Goal: Task Accomplishment & Management: Manage account settings

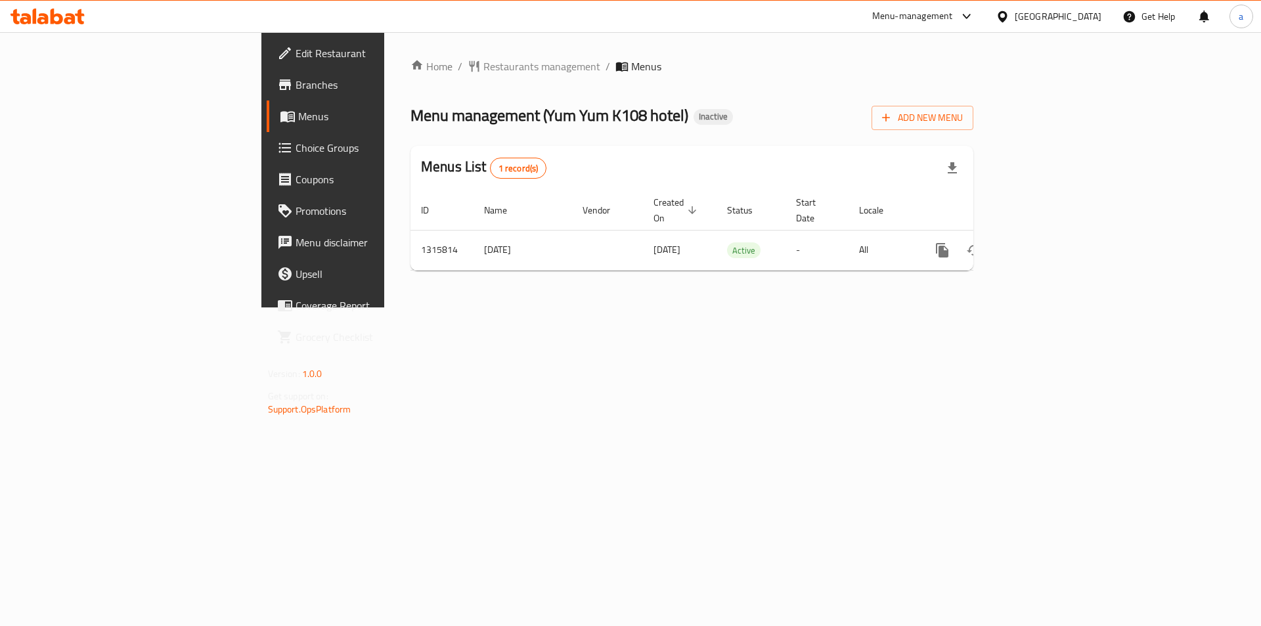
click at [999, 307] on div "Home / Restaurants management / Menus Menu management ( Yum Yum K108 hotel ) In…" at bounding box center [691, 169] width 615 height 275
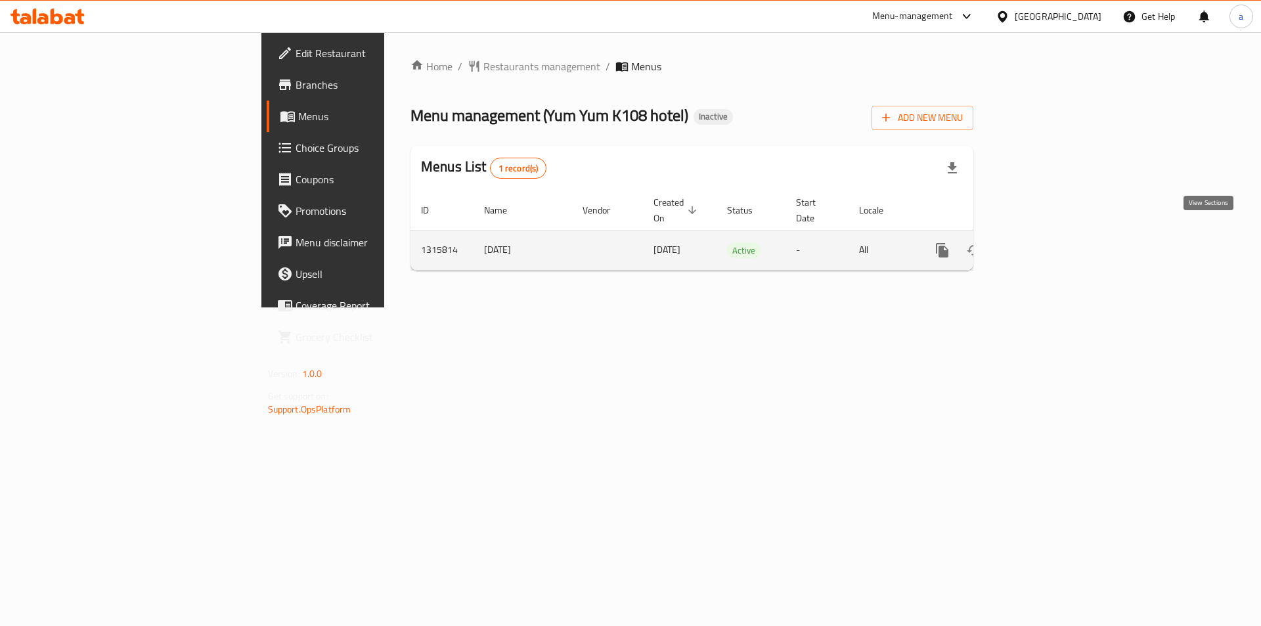
click at [1053, 234] on link "enhanced table" at bounding box center [1037, 250] width 32 height 32
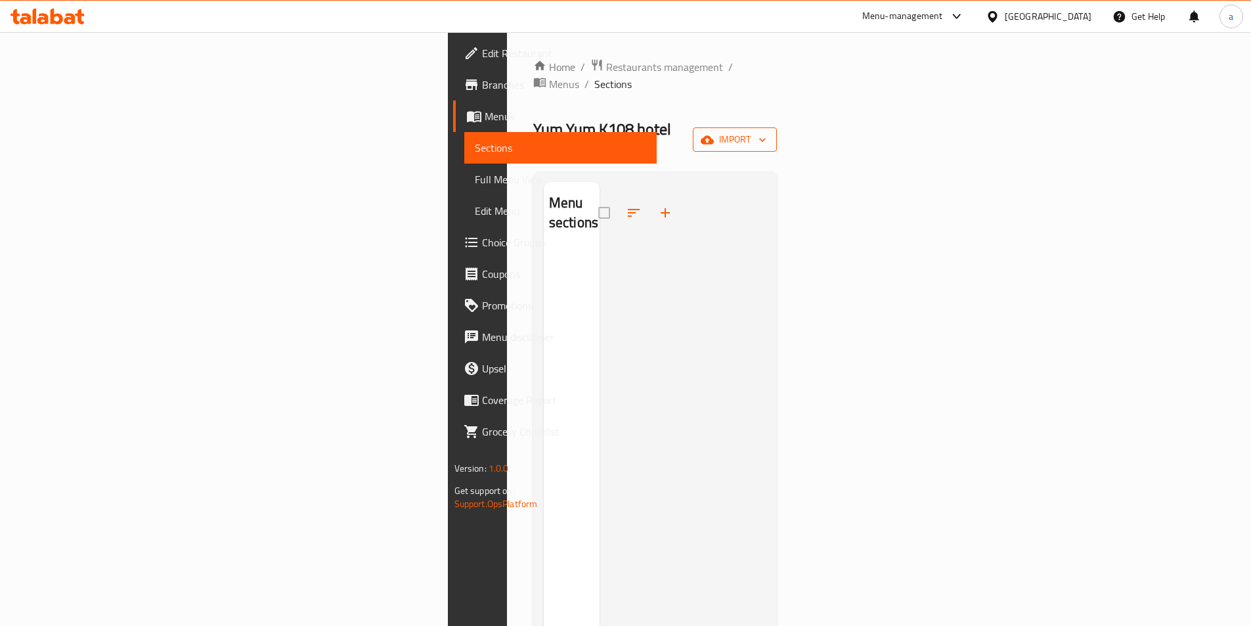
click at [766, 131] on span "import" at bounding box center [734, 139] width 63 height 16
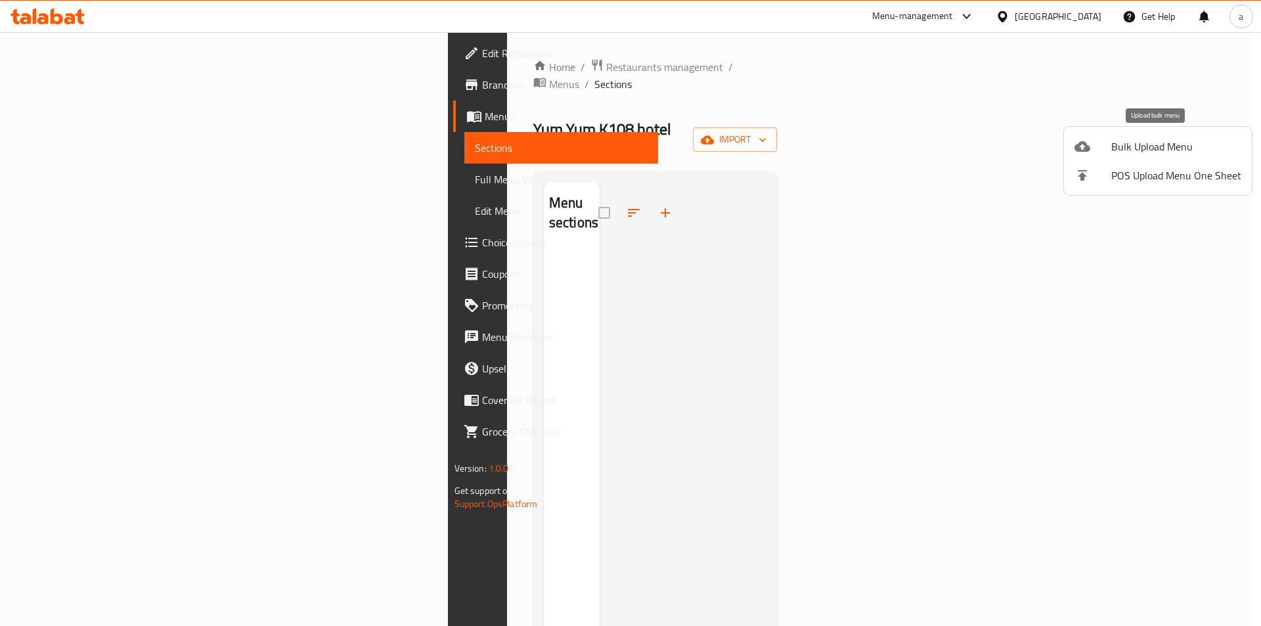
click at [1148, 142] on span "Bulk Upload Menu" at bounding box center [1176, 147] width 130 height 16
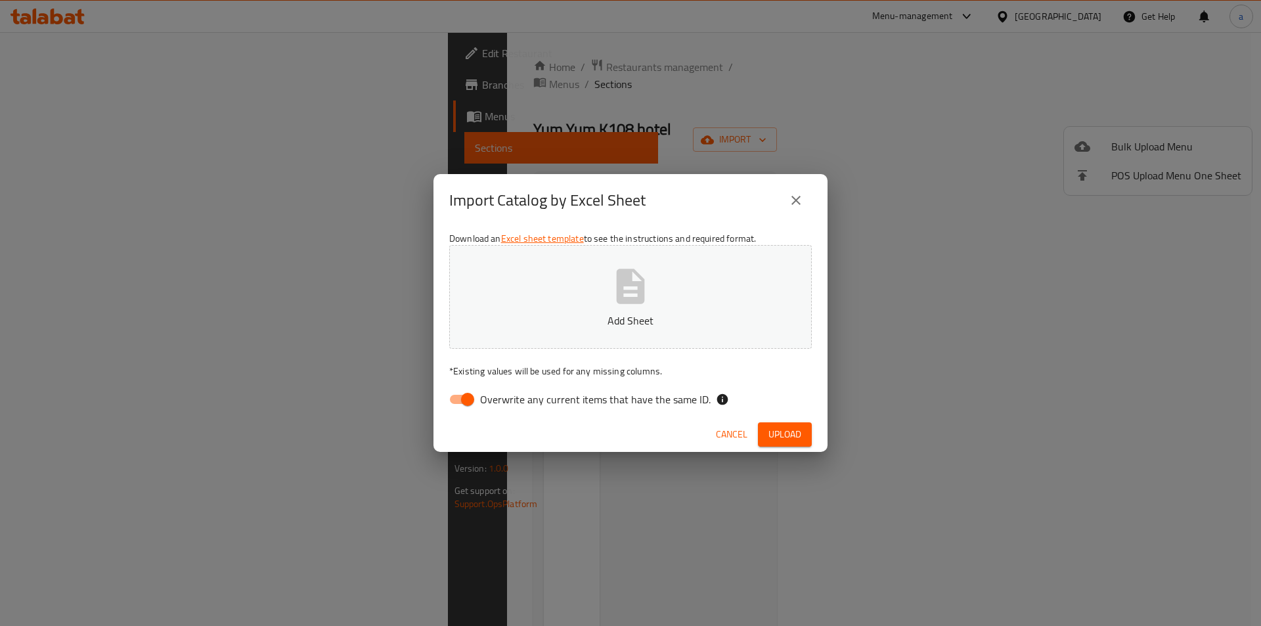
click at [503, 399] on span "Overwrite any current items that have the same ID." at bounding box center [595, 399] width 230 height 16
click at [503, 399] on input "Overwrite any current items that have the same ID." at bounding box center [467, 399] width 75 height 25
checkbox input "false"
click at [774, 428] on span "Upload" at bounding box center [784, 434] width 33 height 16
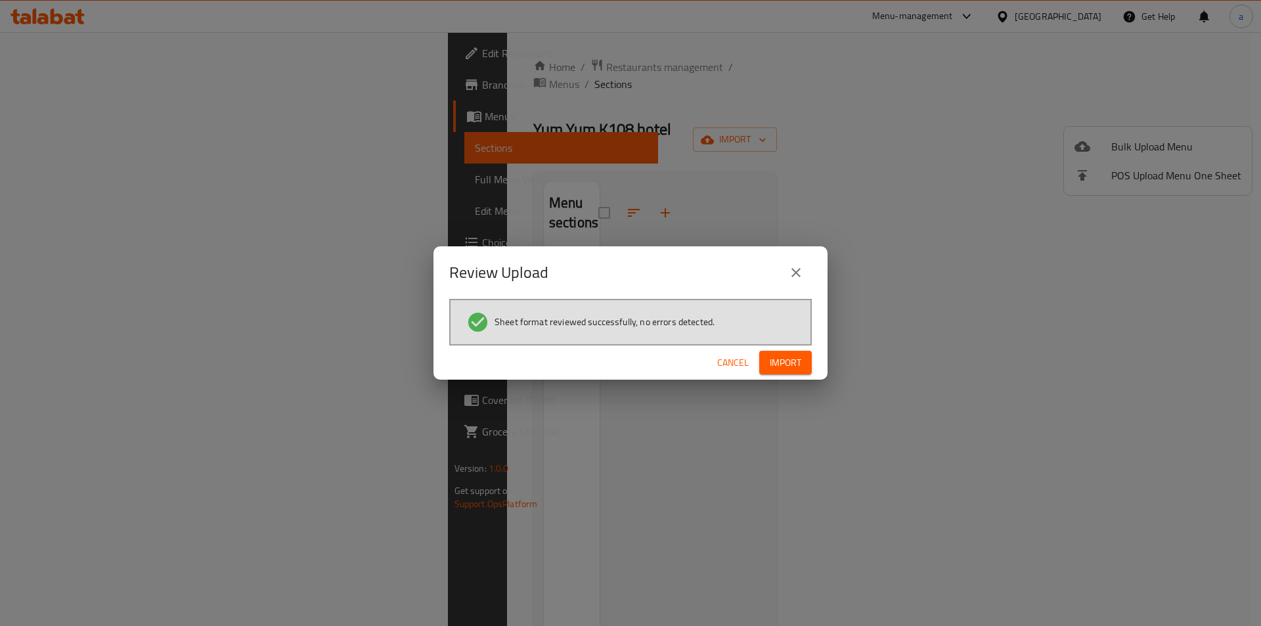
click at [798, 370] on span "Import" at bounding box center [786, 363] width 32 height 16
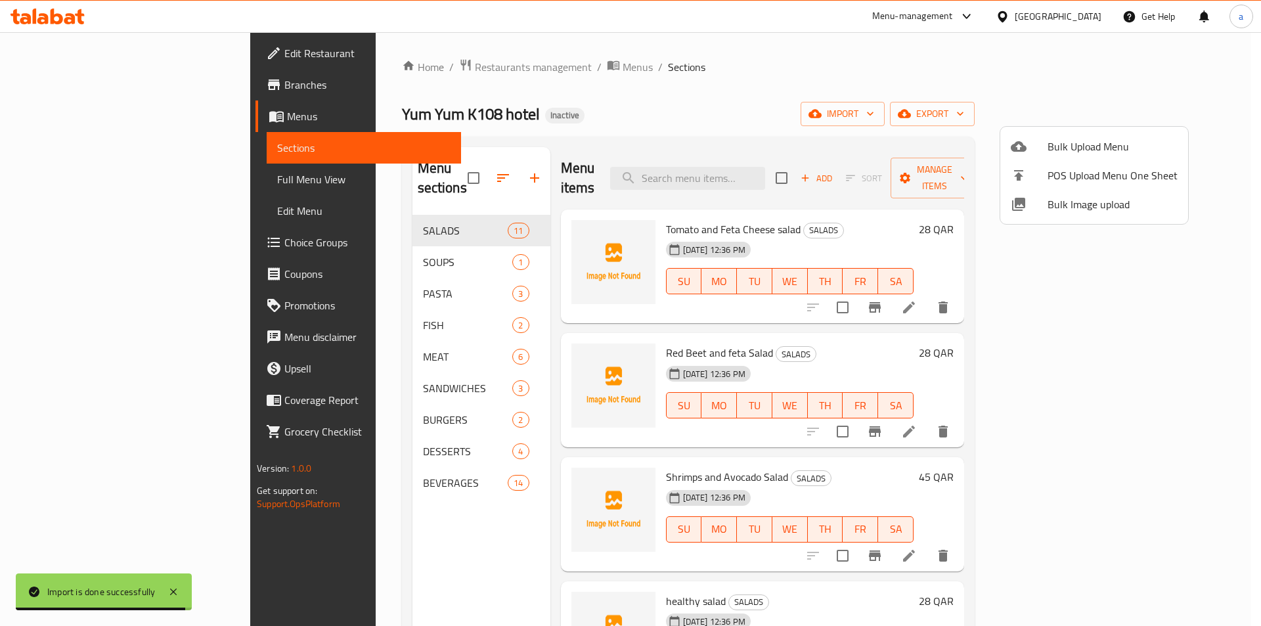
click at [89, 177] on div at bounding box center [630, 313] width 1261 height 626
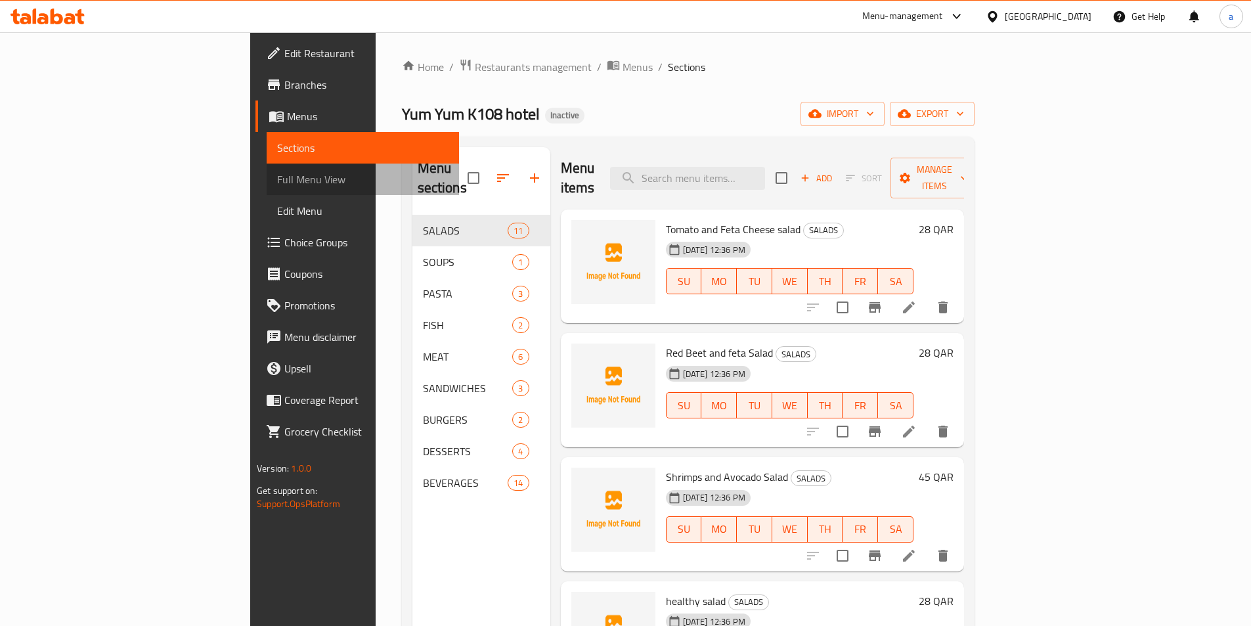
click at [267, 187] on link "Full Menu View" at bounding box center [363, 180] width 192 height 32
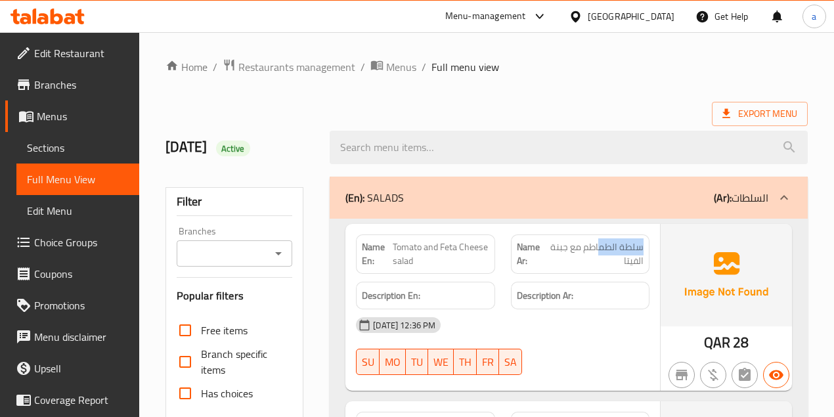
drag, startPoint x: 643, startPoint y: 246, endPoint x: 505, endPoint y: 264, distance: 139.8
click at [600, 252] on span "سلطة الطماطم مع جبنة الفيتا" at bounding box center [594, 254] width 97 height 28
drag, startPoint x: 391, startPoint y: 246, endPoint x: 399, endPoint y: 250, distance: 8.8
click at [397, 248] on p "Name En: Tomato and Feta Cheese salad" at bounding box center [425, 254] width 127 height 28
drag, startPoint x: 647, startPoint y: 243, endPoint x: 619, endPoint y: 244, distance: 27.6
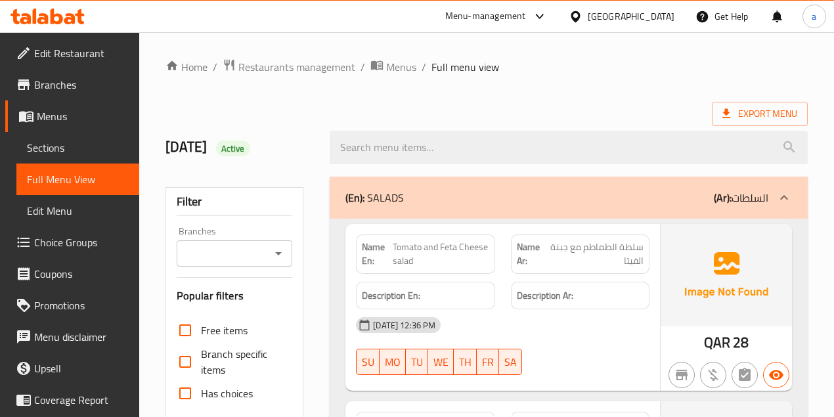
click at [646, 243] on div "Name Ar: سلطة الطماطم مع جبنة الفيتا" at bounding box center [580, 253] width 139 height 39
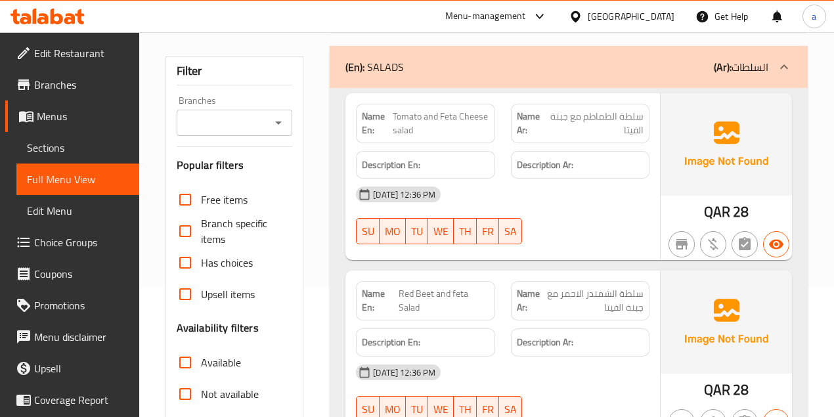
scroll to position [219, 0]
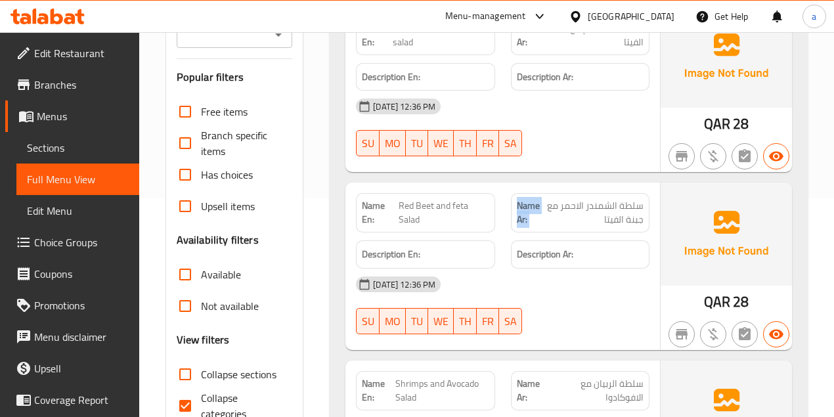
drag, startPoint x: 642, startPoint y: 201, endPoint x: 519, endPoint y: 205, distance: 123.5
click at [519, 205] on p "Name Ar: سلطة الشمندر الاحمر مع جبنة الفيتا" at bounding box center [580, 213] width 127 height 28
drag, startPoint x: 559, startPoint y: 207, endPoint x: 570, endPoint y: 213, distance: 12.3
click at [559, 208] on span "سلطة الشمندر الاحمر مع جبنة الفيتا" at bounding box center [592, 213] width 101 height 28
drag, startPoint x: 405, startPoint y: 203, endPoint x: 464, endPoint y: 213, distance: 59.3
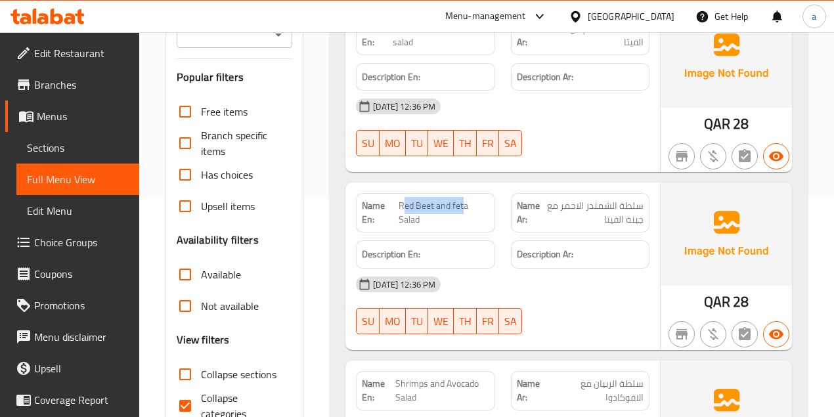
click at [464, 213] on span "Red Beet and feta Salad" at bounding box center [444, 213] width 91 height 28
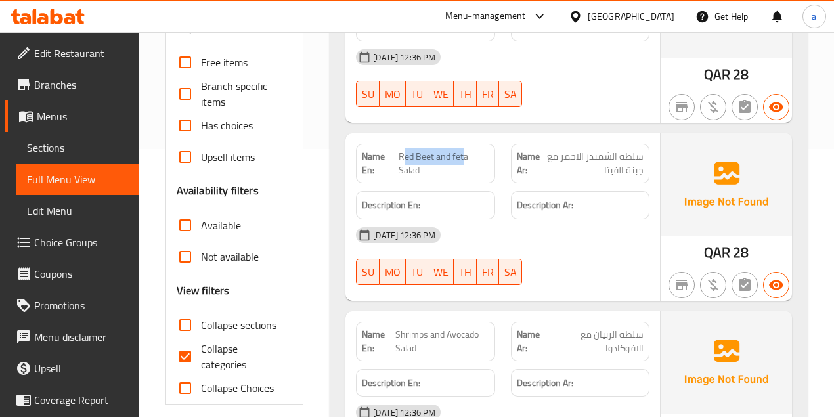
scroll to position [350, 0]
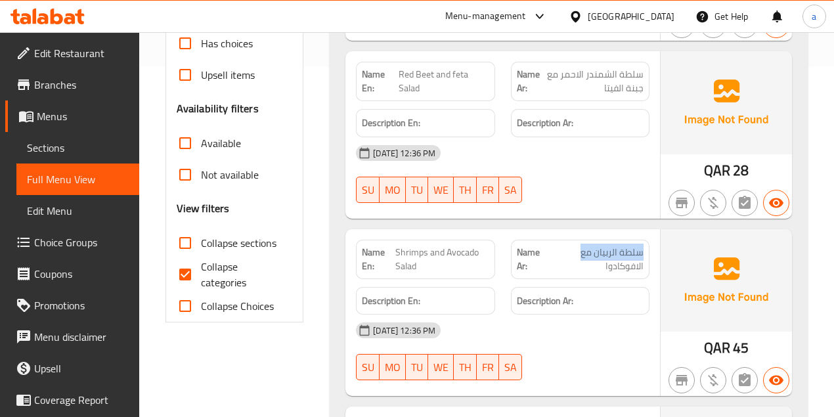
drag, startPoint x: 646, startPoint y: 248, endPoint x: 551, endPoint y: 255, distance: 95.5
click at [551, 255] on div "Name Ar: سلطة الربيان مع الافوكادوا" at bounding box center [580, 259] width 139 height 39
drag, startPoint x: 392, startPoint y: 248, endPoint x: 625, endPoint y: 246, distance: 233.1
click at [480, 263] on p "Name En: Shrimps and Avocado Salad" at bounding box center [425, 260] width 127 height 28
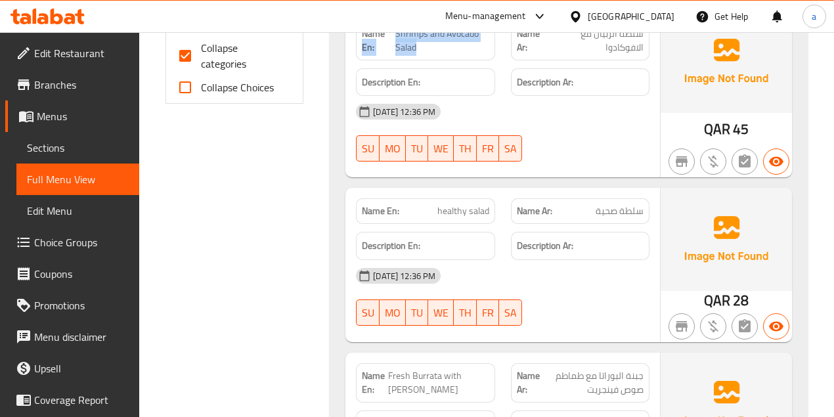
scroll to position [569, 0]
drag, startPoint x: 643, startPoint y: 209, endPoint x: 546, endPoint y: 215, distance: 97.4
click at [568, 213] on p "Name Ar: سلطة صحية" at bounding box center [580, 211] width 127 height 14
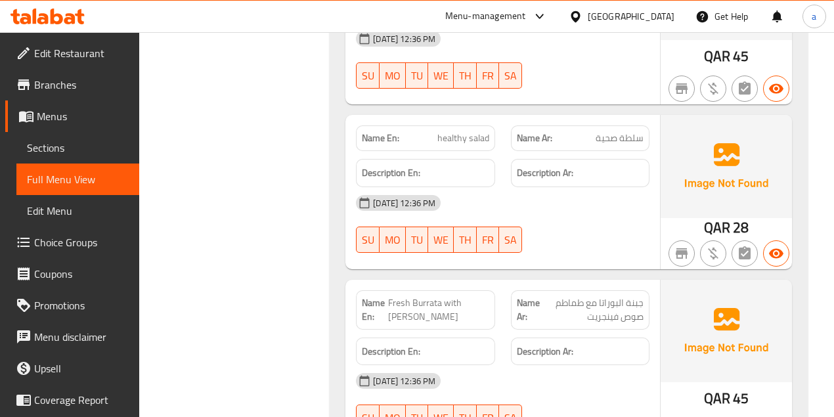
scroll to position [744, 0]
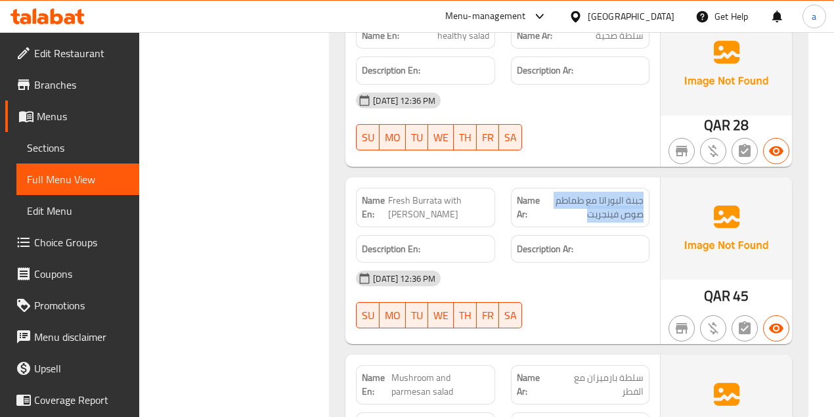
drag, startPoint x: 641, startPoint y: 196, endPoint x: 558, endPoint y: 209, distance: 83.9
click at [558, 209] on span "جبنة البوراتا مع طماطم صوص فينجريت" at bounding box center [592, 208] width 102 height 28
drag, startPoint x: 390, startPoint y: 198, endPoint x: 471, endPoint y: 212, distance: 82.6
click at [471, 212] on span "Fresh Burrata with [PERSON_NAME]" at bounding box center [438, 208] width 101 height 28
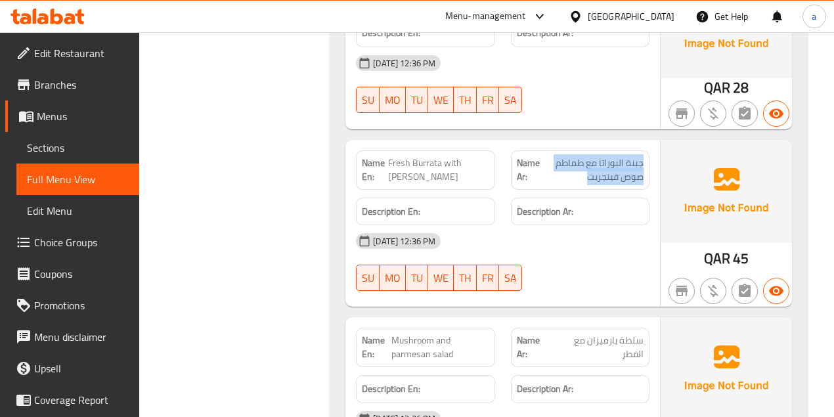
scroll to position [919, 0]
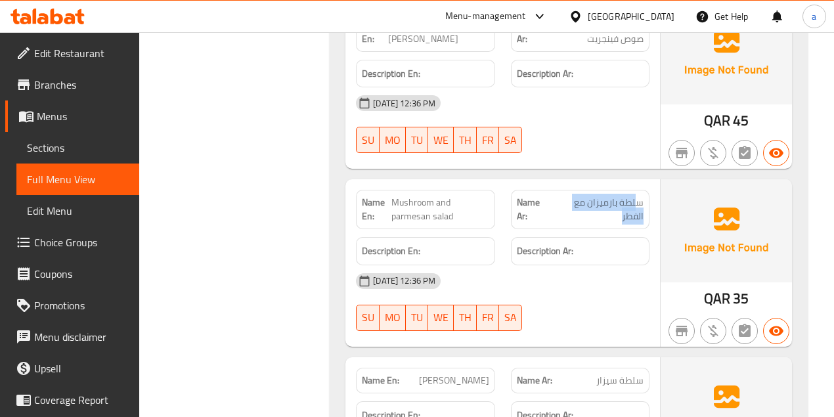
drag, startPoint x: 637, startPoint y: 201, endPoint x: 573, endPoint y: 217, distance: 65.6
click at [580, 218] on span "سلطة بارميزان مع الفطر" at bounding box center [598, 210] width 92 height 28
drag, startPoint x: 397, startPoint y: 202, endPoint x: 473, endPoint y: 209, distance: 76.5
click at [458, 215] on span "Mushroom and parmesan salad" at bounding box center [439, 210] width 97 height 28
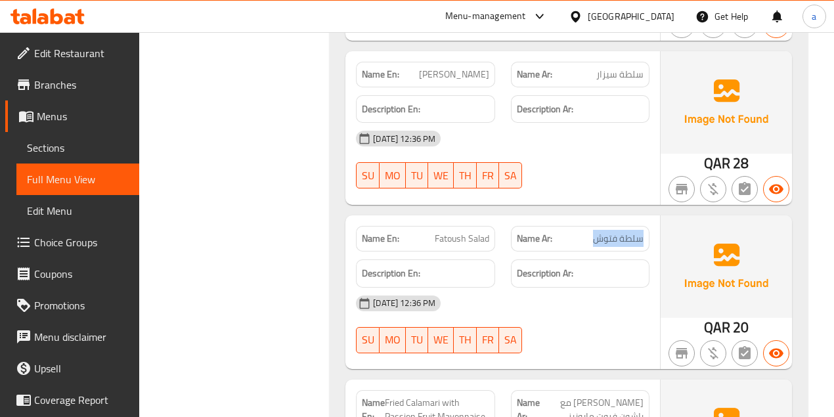
drag, startPoint x: 594, startPoint y: 231, endPoint x: 676, endPoint y: 232, distance: 82.1
click at [676, 232] on div "Name En: Fatoush Salad Name Ar: سلطة فتوش Description En: Description Ar: [DATE…" at bounding box center [568, 292] width 447 height 154
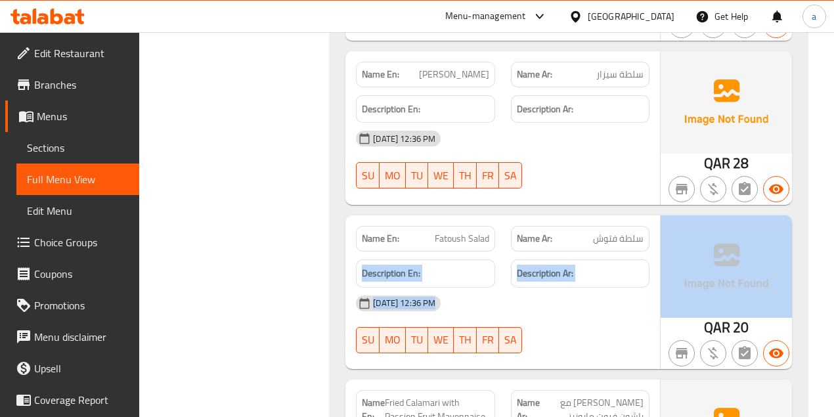
scroll to position [1401, 0]
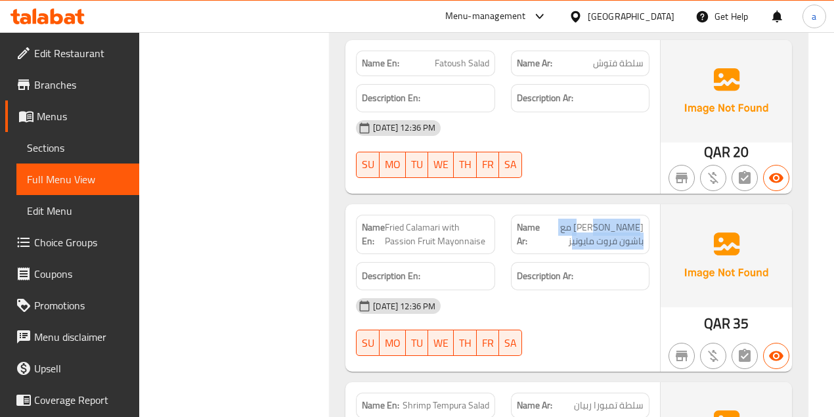
drag, startPoint x: 607, startPoint y: 234, endPoint x: 628, endPoint y: 222, distance: 24.4
click at [629, 222] on span "[PERSON_NAME] مع باشون فروت مايونيز" at bounding box center [592, 235] width 104 height 28
drag, startPoint x: 479, startPoint y: 223, endPoint x: 385, endPoint y: 222, distance: 93.9
click at [385, 222] on span "Fried Calamari with Passion Fruit Mayonnaise" at bounding box center [437, 235] width 104 height 28
drag, startPoint x: 404, startPoint y: 246, endPoint x: 477, endPoint y: 235, distance: 73.7
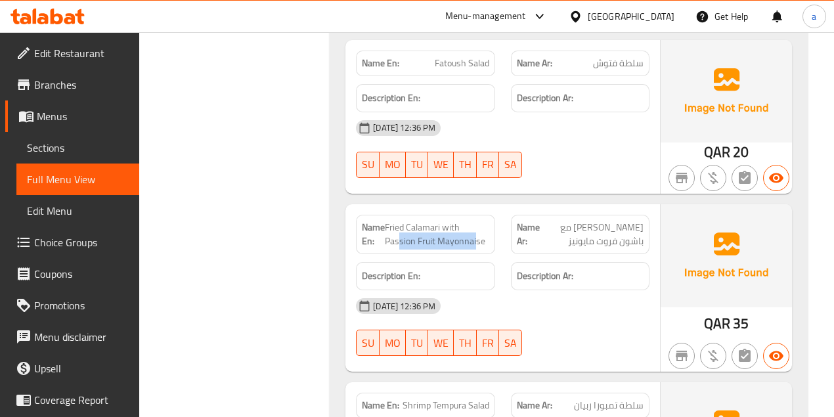
click at [477, 235] on span "Fried Calamari with Passion Fruit Mayonnaise" at bounding box center [437, 235] width 104 height 28
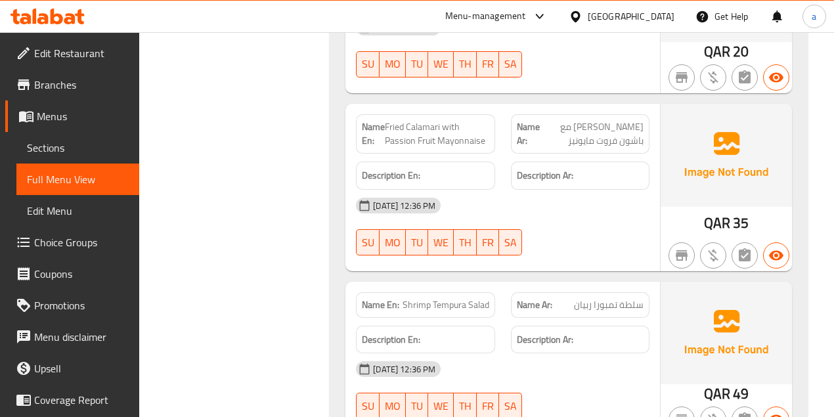
scroll to position [1619, 0]
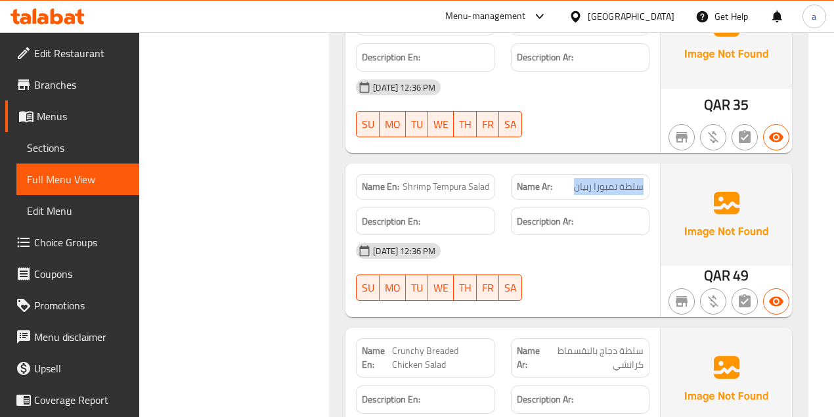
drag, startPoint x: 578, startPoint y: 172, endPoint x: 645, endPoint y: 174, distance: 67.7
click at [649, 174] on div "Name Ar: سلطة [PERSON_NAME]" at bounding box center [580, 187] width 139 height 26
drag, startPoint x: 484, startPoint y: 176, endPoint x: 405, endPoint y: 179, distance: 78.8
click at [405, 180] on span "Shrimp Tempura Salad" at bounding box center [446, 187] width 87 height 14
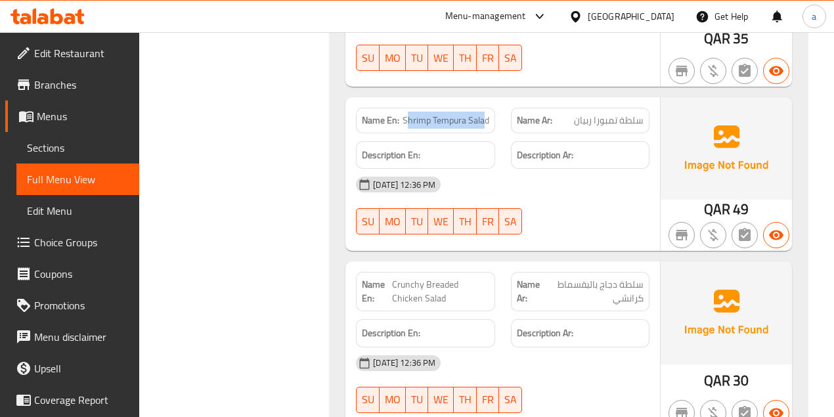
scroll to position [1751, 0]
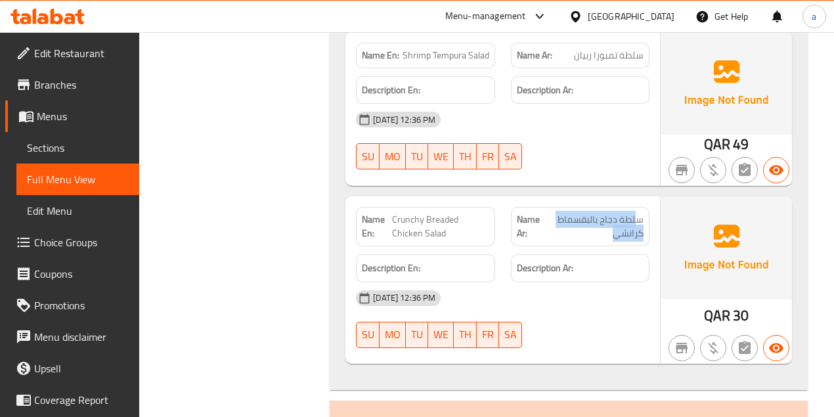
drag, startPoint x: 638, startPoint y: 214, endPoint x: 561, endPoint y: 234, distance: 78.8
click at [561, 234] on div "Name Ar: سلطة دجاج بالبقسماط كرانشي" at bounding box center [580, 226] width 139 height 39
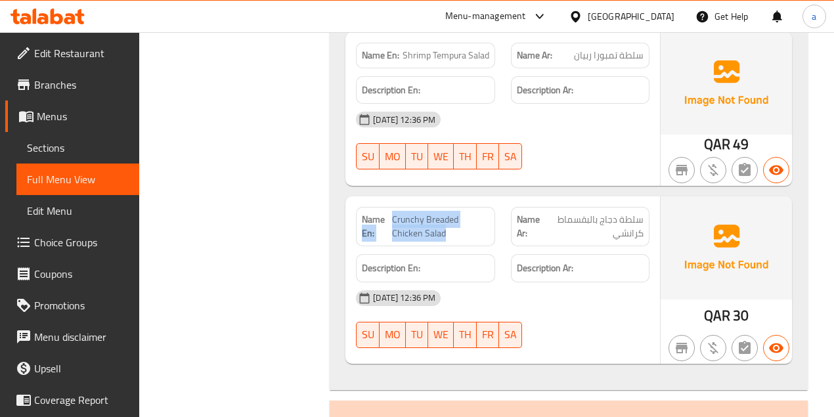
drag, startPoint x: 425, startPoint y: 218, endPoint x: 512, endPoint y: 230, distance: 86.8
click at [462, 233] on p "Name En: Crunchy Breaded Chicken Salad" at bounding box center [425, 227] width 127 height 28
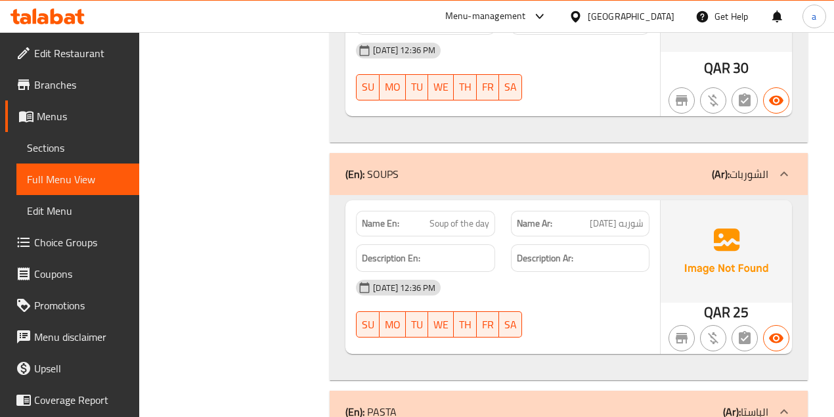
scroll to position [2013, 0]
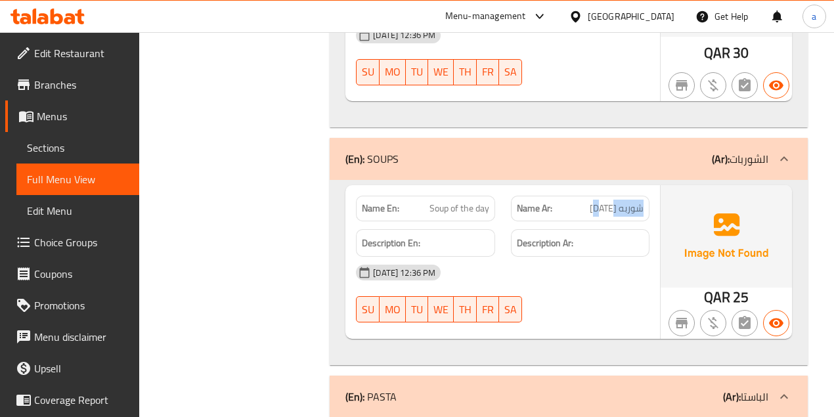
drag, startPoint x: 609, startPoint y: 202, endPoint x: 561, endPoint y: 204, distance: 48.6
click at [601, 202] on span "شوربه [DATE]" at bounding box center [617, 209] width 54 height 14
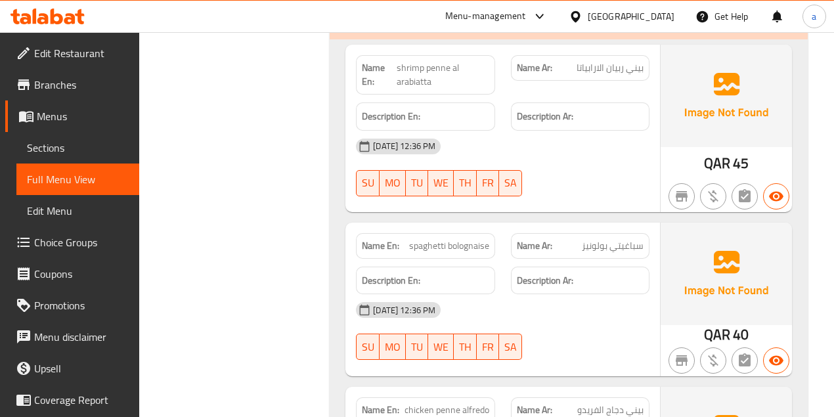
scroll to position [2412, 0]
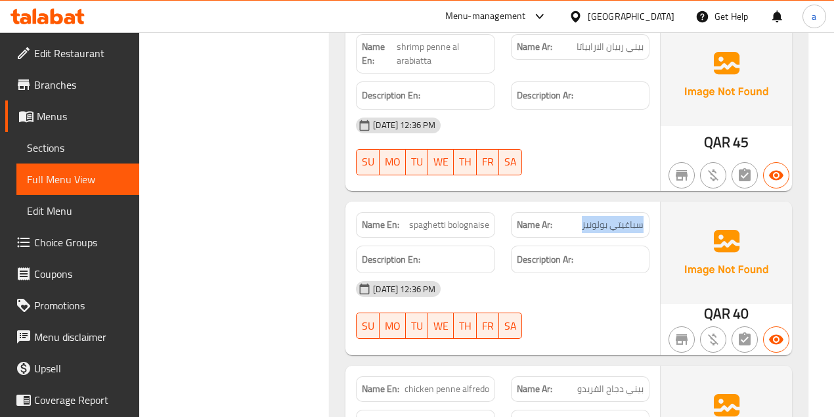
drag, startPoint x: 643, startPoint y: 215, endPoint x: 579, endPoint y: 229, distance: 65.2
click at [579, 229] on div "Name Ar: سباغيتي بولونيز" at bounding box center [580, 225] width 139 height 26
drag, startPoint x: 406, startPoint y: 217, endPoint x: 490, endPoint y: 216, distance: 84.1
click at [490, 216] on div "Name En: spaghetti bolognaise" at bounding box center [425, 225] width 139 height 26
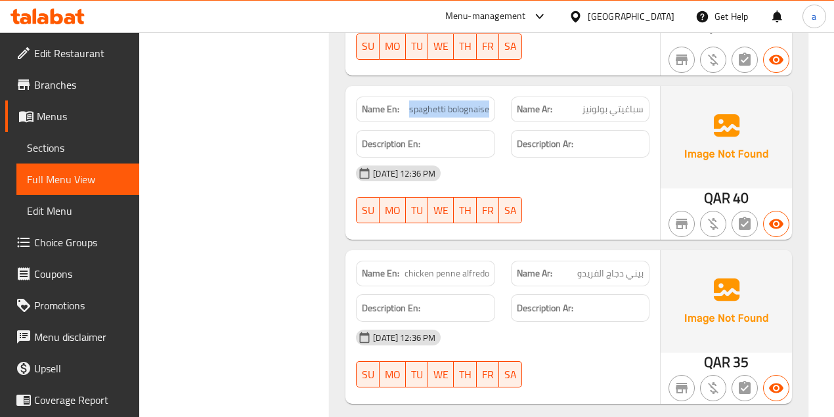
scroll to position [2544, 0]
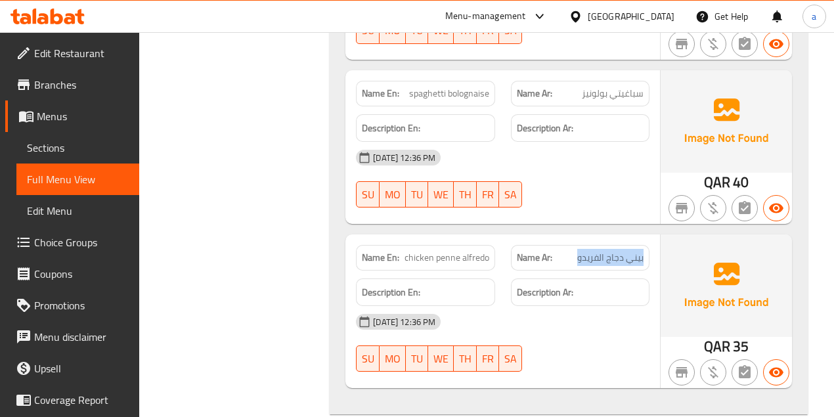
drag, startPoint x: 615, startPoint y: 251, endPoint x: 512, endPoint y: 269, distance: 104.1
click at [573, 261] on div "Name Ar: بيني دجاج الفريدو" at bounding box center [580, 258] width 139 height 26
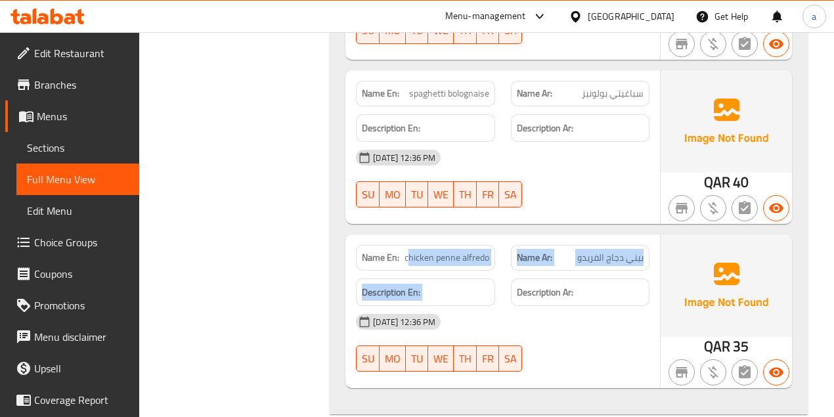
drag, startPoint x: 444, startPoint y: 258, endPoint x: 505, endPoint y: 264, distance: 61.4
click at [506, 264] on div "Name En: chicken penne alfredo Name Ar: بيني دجاج الفريدو Description En: Descr…" at bounding box center [502, 311] width 315 height 154
click at [456, 261] on div "Name En: chicken penne [PERSON_NAME]" at bounding box center [425, 258] width 139 height 26
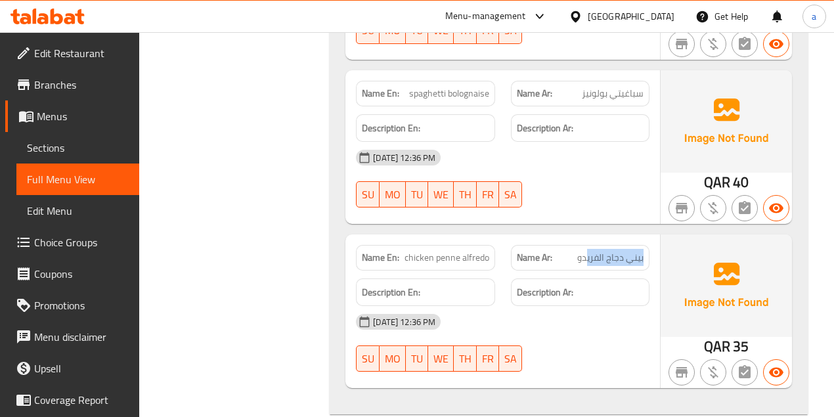
drag, startPoint x: 630, startPoint y: 248, endPoint x: 587, endPoint y: 242, distance: 43.1
click at [587, 245] on div "Name Ar: بيني دجاج الفريدو" at bounding box center [580, 258] width 139 height 26
drag, startPoint x: 406, startPoint y: 255, endPoint x: 499, endPoint y: 257, distance: 93.3
click at [492, 257] on div "Name En: chicken penne [PERSON_NAME]" at bounding box center [425, 258] width 139 height 26
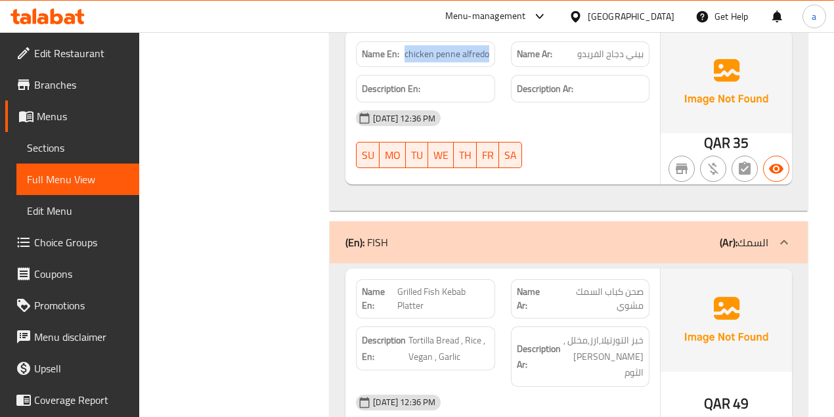
scroll to position [2762, 0]
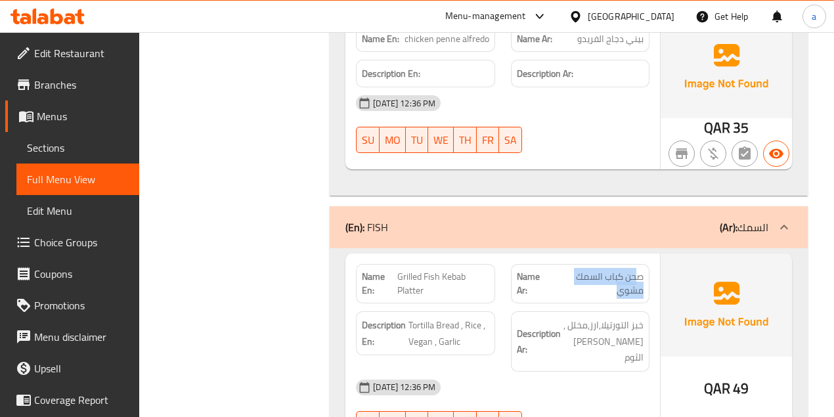
drag, startPoint x: 598, startPoint y: 288, endPoint x: 643, endPoint y: 269, distance: 49.1
click at [643, 270] on span "صحن كباب السمك مشوي" at bounding box center [597, 284] width 93 height 28
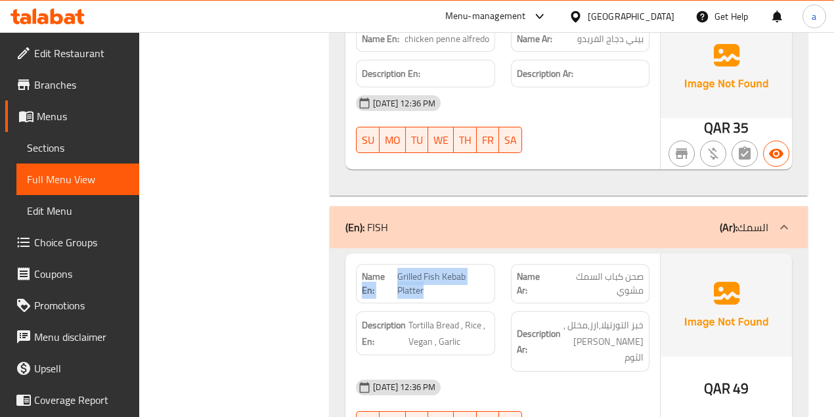
drag, startPoint x: 439, startPoint y: 285, endPoint x: 443, endPoint y: 267, distance: 18.8
click at [391, 270] on p "Name En: Grilled Fish Kebab Platter" at bounding box center [425, 284] width 127 height 28
click at [476, 264] on div "Name En: Grilled Fish Kebab Platter" at bounding box center [425, 283] width 139 height 39
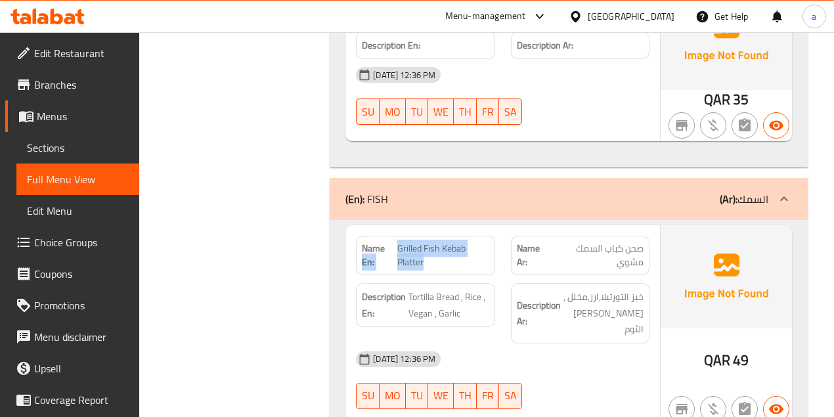
scroll to position [2806, 0]
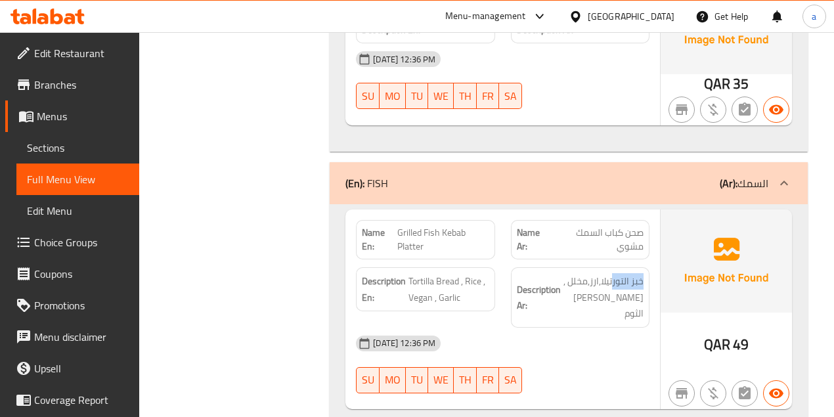
drag, startPoint x: 646, startPoint y: 279, endPoint x: 611, endPoint y: 274, distance: 35.8
click at [611, 274] on div "Description Ar: خبز التورتيلا,ارز,مخلل ,[PERSON_NAME] الثوم" at bounding box center [580, 297] width 139 height 60
drag, startPoint x: 420, startPoint y: 278, endPoint x: 520, endPoint y: 271, distance: 100.1
click at [454, 280] on span "Tortilla Bread , Rice , Vegan , Garlic" at bounding box center [448, 289] width 80 height 32
drag, startPoint x: 462, startPoint y: 271, endPoint x: 513, endPoint y: 275, distance: 51.4
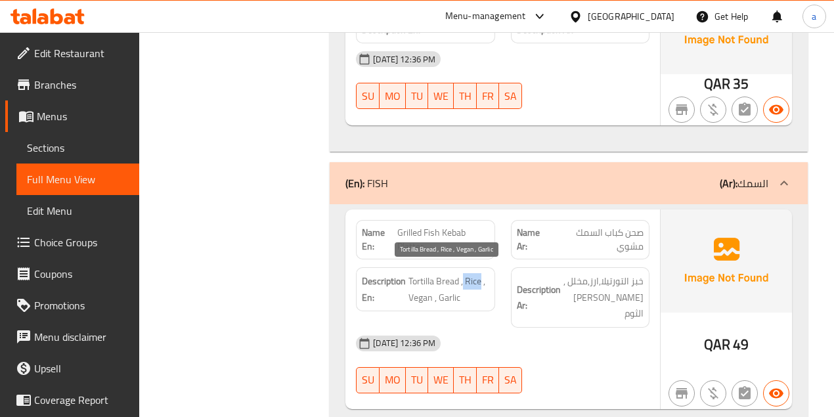
click at [485, 273] on span "Tortilla Bread , Rice , Vegan , Garlic" at bounding box center [448, 289] width 80 height 32
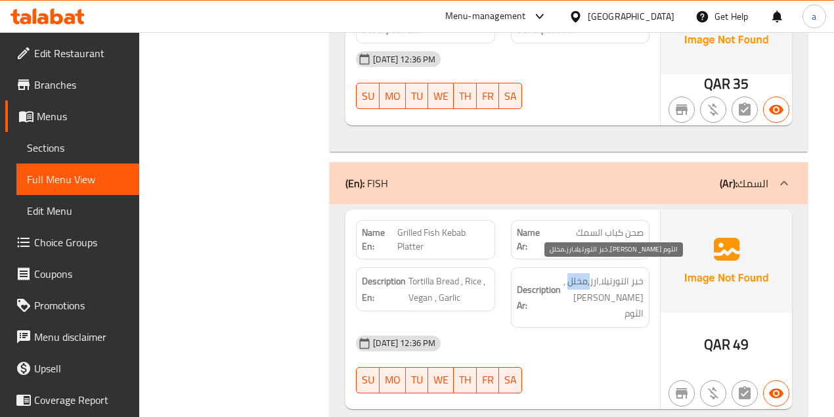
drag, startPoint x: 582, startPoint y: 276, endPoint x: 573, endPoint y: 277, distance: 9.9
click at [568, 276] on span "خبز التورتيلا,ارز,مخلل ,[PERSON_NAME] الثوم" at bounding box center [603, 297] width 80 height 49
click at [634, 286] on span "خبز التورتيلا,ارز,مخلل ,[PERSON_NAME] الثوم" at bounding box center [603, 297] width 80 height 49
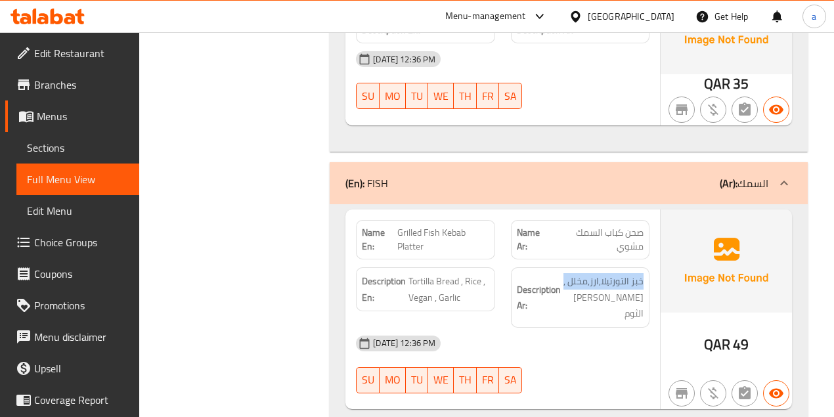
drag, startPoint x: 612, startPoint y: 284, endPoint x: 557, endPoint y: 290, distance: 55.5
click at [557, 290] on h6 "Description Ar: خبز التورتيلا,ارز,مخلل ,[PERSON_NAME] الثوم" at bounding box center [580, 297] width 127 height 49
drag, startPoint x: 410, startPoint y: 300, endPoint x: 467, endPoint y: 297, distance: 57.2
click at [460, 299] on div "Description En: Tortilla Bread , Rice , Vegan , Garlic" at bounding box center [425, 289] width 139 height 44
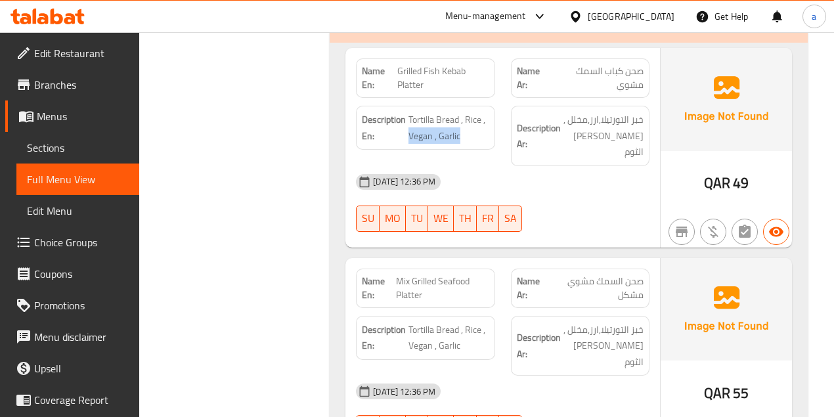
scroll to position [2981, 0]
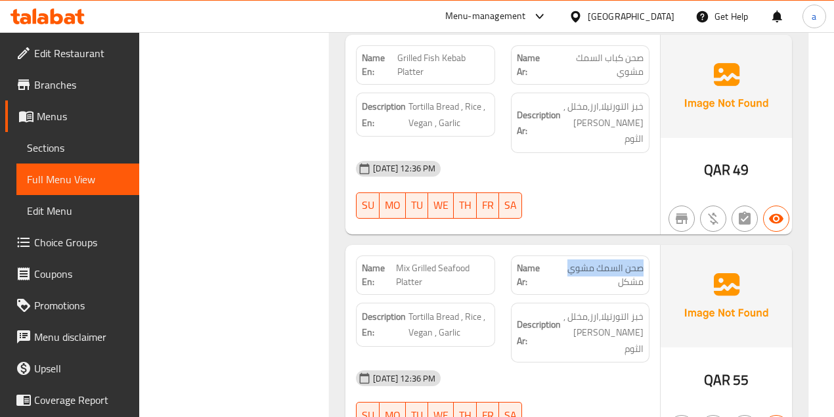
drag, startPoint x: 649, startPoint y: 244, endPoint x: 568, endPoint y: 246, distance: 80.8
click at [568, 255] on div "Name Ar: صحن السمك مشوي مشكل" at bounding box center [580, 274] width 139 height 39
drag, startPoint x: 610, startPoint y: 261, endPoint x: 653, endPoint y: 256, distance: 43.0
click at [655, 259] on div "Name Ar: صحن السمك مشوي مشكل" at bounding box center [580, 275] width 154 height 55
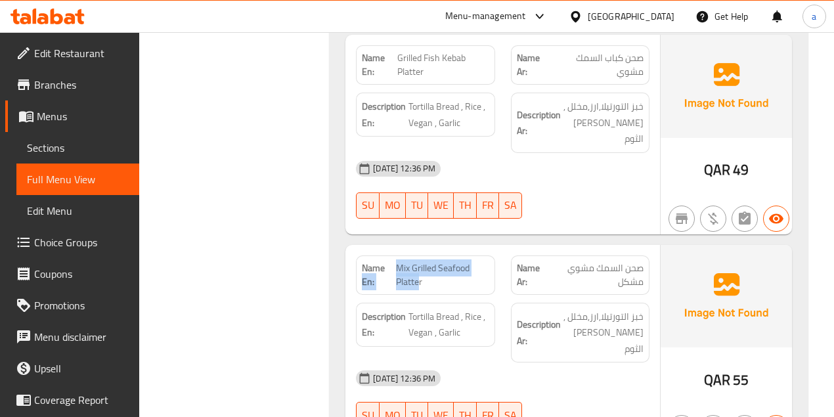
drag, startPoint x: 414, startPoint y: 257, endPoint x: 411, endPoint y: 244, distance: 12.7
click at [392, 261] on p "Name En: Mix Grilled Seafood Platter" at bounding box center [425, 275] width 127 height 28
click at [421, 261] on span "Mix Grilled Seafood Platter" at bounding box center [442, 275] width 93 height 28
drag, startPoint x: 400, startPoint y: 241, endPoint x: 462, endPoint y: 257, distance: 64.5
click at [462, 261] on span "Mix Grilled Seafood Platter" at bounding box center [442, 275] width 93 height 28
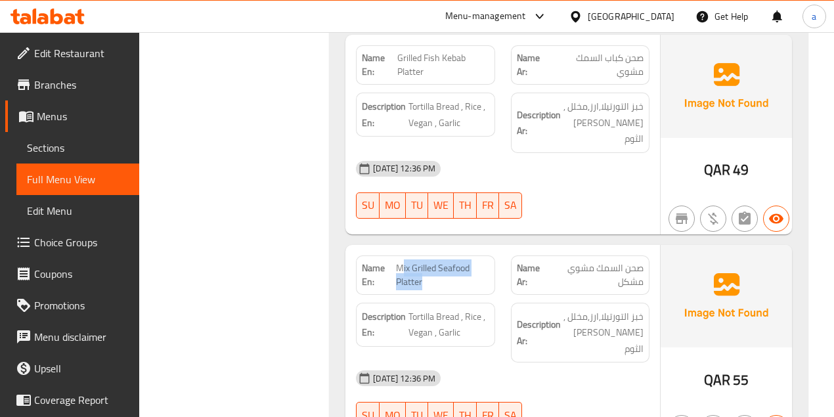
click at [452, 261] on span "Mix Grilled Seafood Platter" at bounding box center [442, 275] width 93 height 28
drag, startPoint x: 396, startPoint y: 244, endPoint x: 458, endPoint y: 250, distance: 62.6
click at [458, 261] on span "Mix Grilled Seafood Platter" at bounding box center [442, 275] width 93 height 28
drag, startPoint x: 591, startPoint y: 246, endPoint x: 638, endPoint y: 246, distance: 46.6
click at [638, 261] on span "صحن السمك مشوي مشكل" at bounding box center [596, 275] width 95 height 28
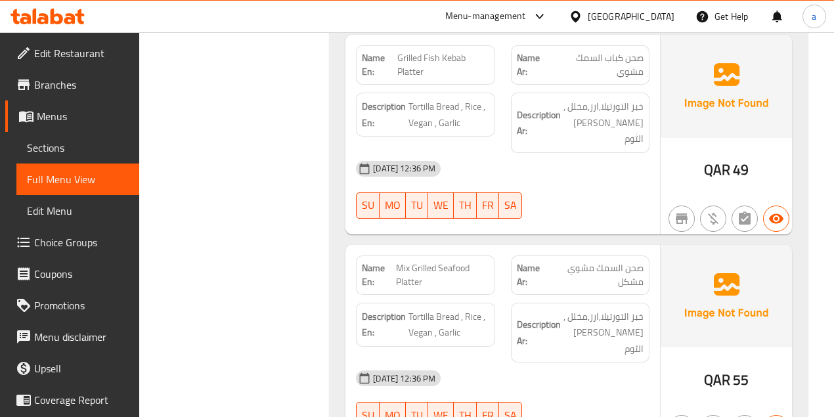
click at [627, 261] on span "صحن السمك مشوي مشكل" at bounding box center [596, 275] width 95 height 28
drag, startPoint x: 624, startPoint y: 260, endPoint x: 646, endPoint y: 239, distance: 30.7
click at [646, 255] on div "Name Ar: صحن السمك مشوي مشكل" at bounding box center [580, 274] width 139 height 39
drag, startPoint x: 419, startPoint y: 258, endPoint x: 395, endPoint y: 242, distance: 29.3
click at [387, 261] on p "Name En: Mix Grilled Seafood Platter" at bounding box center [425, 275] width 127 height 28
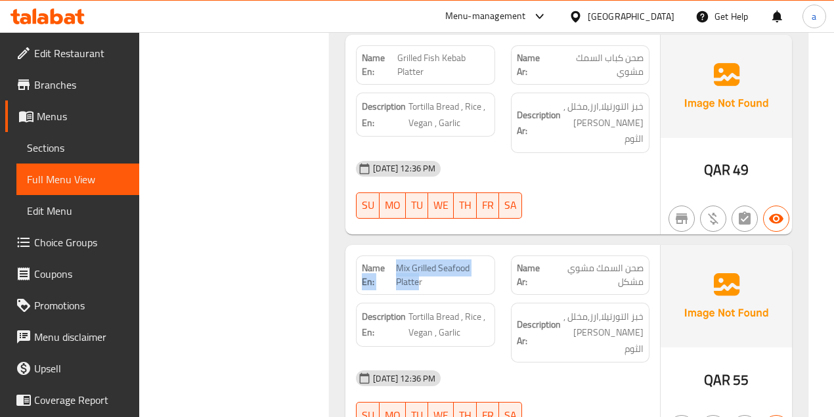
click at [396, 261] on span "Mix Grilled Seafood Platter" at bounding box center [442, 275] width 93 height 28
drag, startPoint x: 387, startPoint y: 242, endPoint x: 450, endPoint y: 264, distance: 66.9
click at [450, 264] on p "Name En: Mix Grilled Seafood Platter" at bounding box center [425, 275] width 127 height 28
click at [447, 261] on span "Mix Grilled Seafood Platter" at bounding box center [442, 275] width 93 height 28
click at [399, 261] on span "Mix Grilled Seafood Platter" at bounding box center [442, 275] width 93 height 28
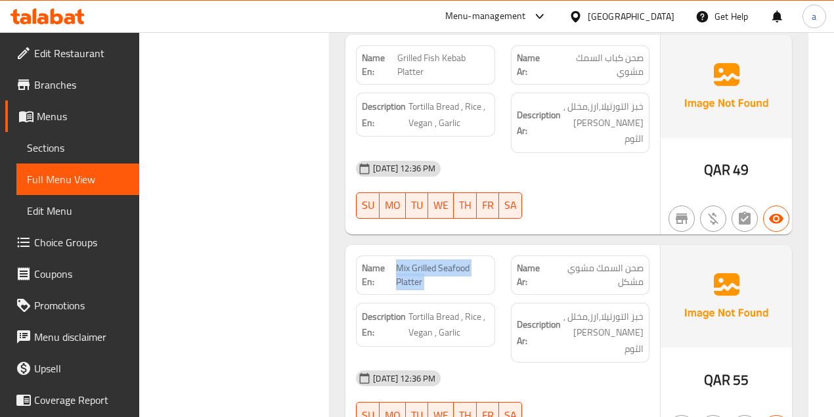
drag, startPoint x: 402, startPoint y: 248, endPoint x: 437, endPoint y: 265, distance: 39.4
click at [437, 265] on div "Name En: Mix Grilled Seafood Platter" at bounding box center [425, 274] width 139 height 39
click at [621, 362] on div "[DATE] 12:36 PM" at bounding box center [502, 378] width 309 height 32
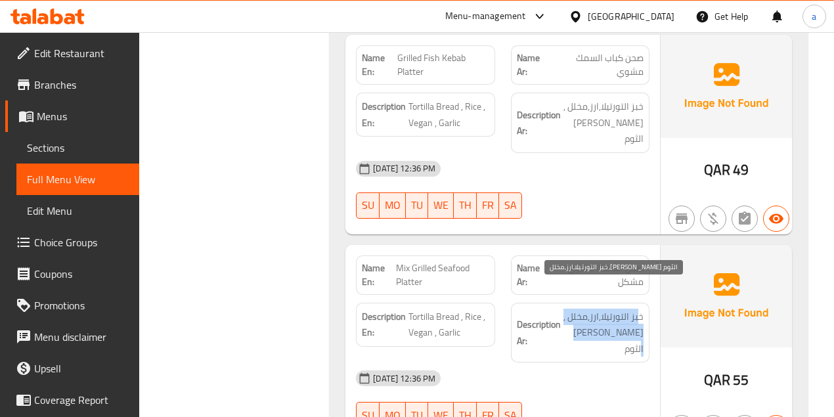
drag, startPoint x: 575, startPoint y: 316, endPoint x: 640, endPoint y: 293, distance: 68.9
click at [640, 303] on div "Description Ar: خبز التورتيلا,ارز,مخلل ,[PERSON_NAME] الثوم" at bounding box center [580, 333] width 139 height 60
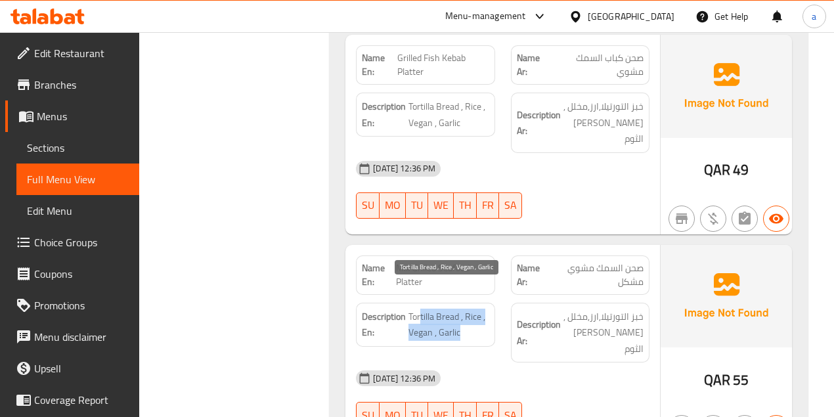
drag, startPoint x: 431, startPoint y: 294, endPoint x: 537, endPoint y: 277, distance: 107.6
click at [471, 312] on span "Tortilla Bread , Rice , Vegan , Garlic" at bounding box center [448, 325] width 80 height 32
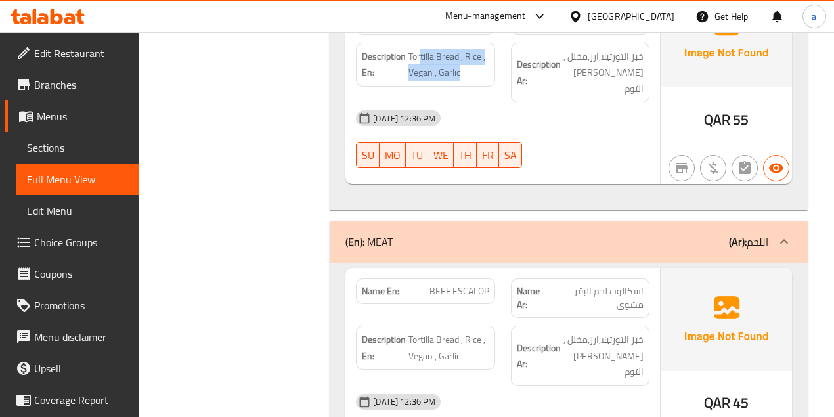
scroll to position [3332, 0]
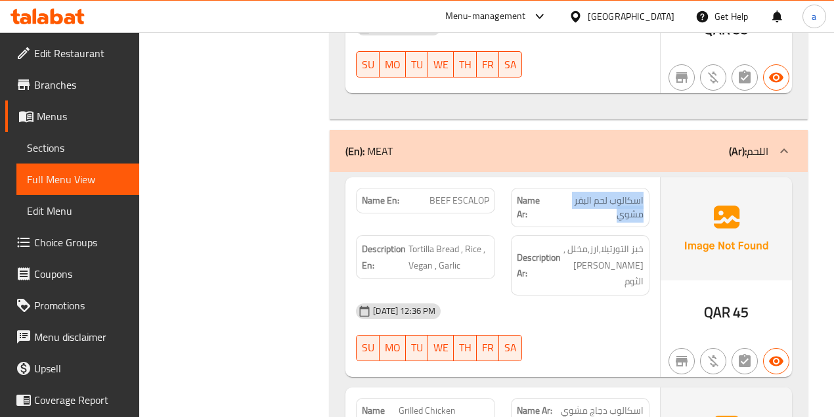
drag, startPoint x: 614, startPoint y: 183, endPoint x: 653, endPoint y: 159, distance: 45.7
click at [653, 180] on div "Name Ar: اسكالوب لحم البقر مشوي" at bounding box center [580, 207] width 154 height 55
drag, startPoint x: 441, startPoint y: 156, endPoint x: 484, endPoint y: 164, distance: 43.3
click at [485, 194] on span "BEEF ESCALOP" at bounding box center [459, 201] width 60 height 14
click at [484, 194] on span "BEEF ESCALOP" at bounding box center [459, 201] width 60 height 14
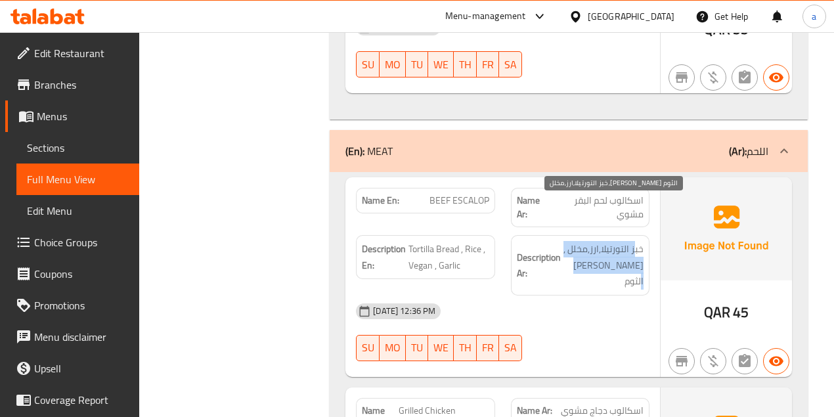
drag, startPoint x: 574, startPoint y: 229, endPoint x: 637, endPoint y: 209, distance: 65.8
click at [637, 241] on span "خبز التورتيلا,ارز,مخلل ,[PERSON_NAME] الثوم" at bounding box center [603, 265] width 80 height 49
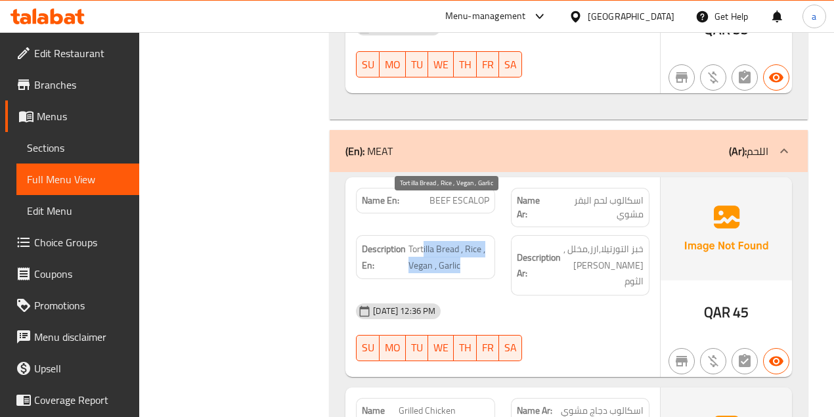
drag, startPoint x: 462, startPoint y: 226, endPoint x: 422, endPoint y: 201, distance: 47.2
click at [422, 241] on span "Tortilla Bread , Rice , Vegan , Garlic" at bounding box center [448, 257] width 80 height 32
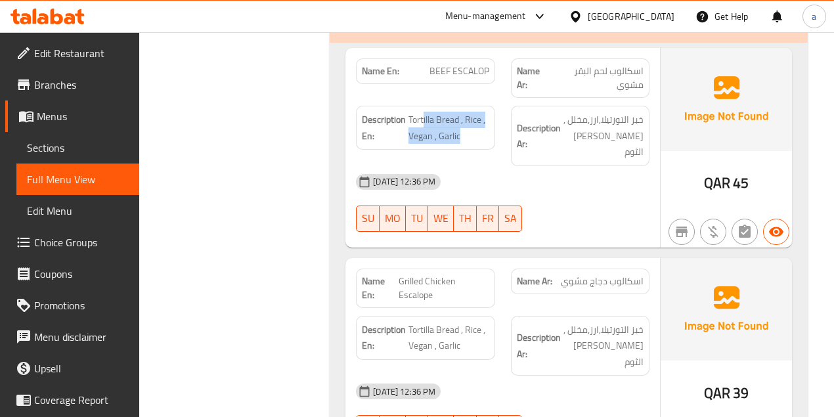
scroll to position [3463, 0]
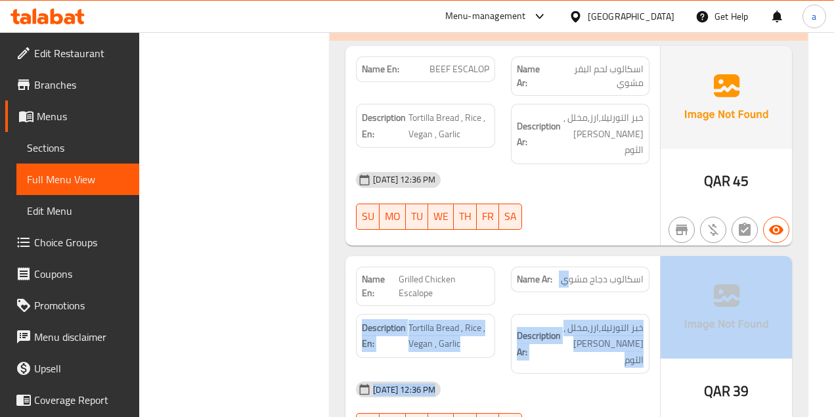
drag, startPoint x: 569, startPoint y: 225, endPoint x: 671, endPoint y: 227, distance: 102.5
click at [671, 256] on div "Name En: Grilled Chicken Escalope Name Ar: اسكالوب دجاج مشوي Description En: To…" at bounding box center [568, 356] width 447 height 200
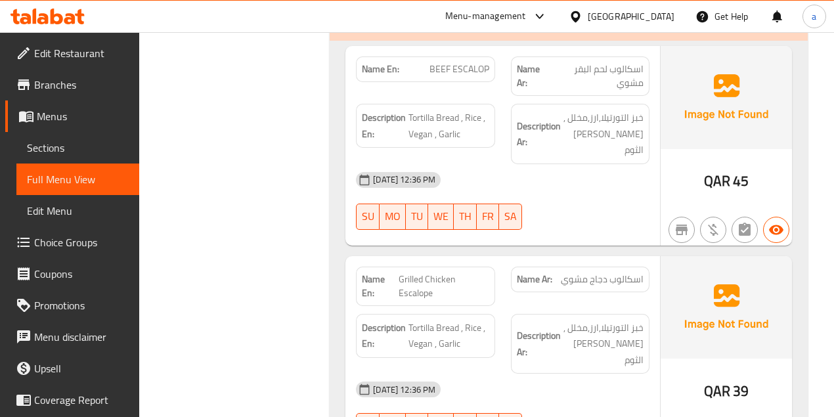
click at [644, 267] on div "Name Ar: اسكالوب دجاج مشوي" at bounding box center [580, 280] width 139 height 26
drag, startPoint x: 644, startPoint y: 222, endPoint x: 564, endPoint y: 218, distance: 80.2
click at [564, 267] on div "Name Ar: اسكالوب دجاج مشوي" at bounding box center [580, 280] width 139 height 26
drag, startPoint x: 438, startPoint y: 236, endPoint x: 400, endPoint y: 218, distance: 42.3
click at [400, 273] on span "Grilled Chicken Escalope" at bounding box center [444, 287] width 91 height 28
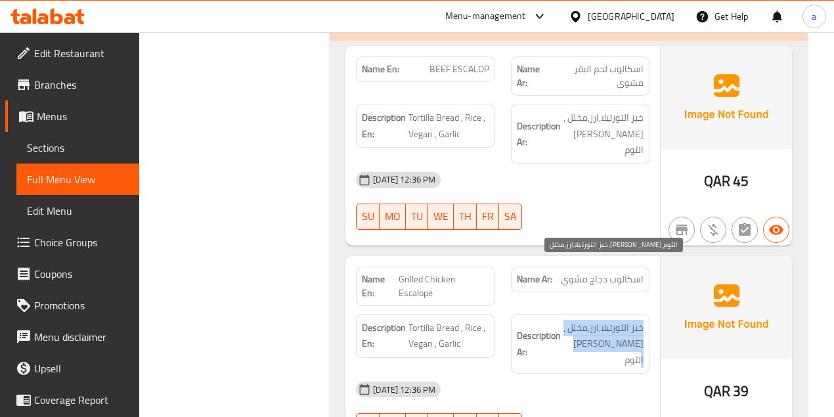
drag, startPoint x: 571, startPoint y: 291, endPoint x: 643, endPoint y: 255, distance: 80.8
click at [646, 314] on div "Description Ar: خبز التورتيلا,ارز,مخلل ,[PERSON_NAME] الثوم" at bounding box center [580, 344] width 139 height 60
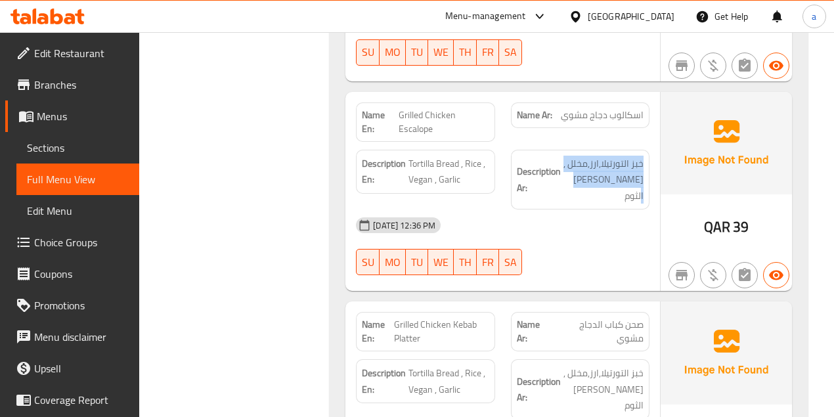
scroll to position [3726, 0]
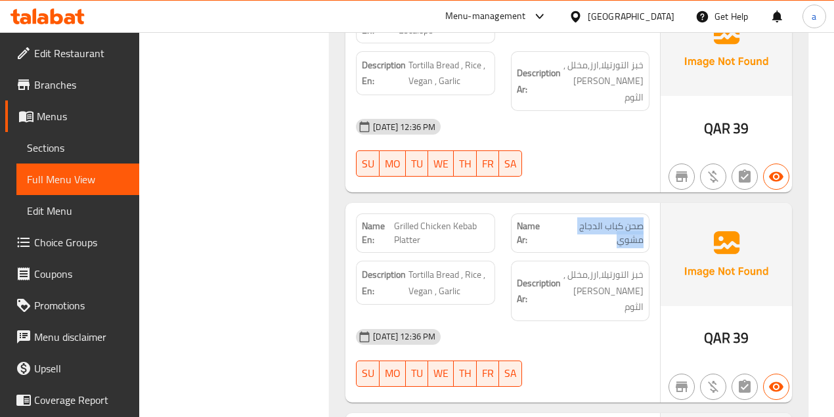
drag, startPoint x: 590, startPoint y: 168, endPoint x: 649, endPoint y: 141, distance: 64.6
click at [649, 206] on div "Name Ar: صحن كباب الدجاج مشوي" at bounding box center [580, 233] width 154 height 55
drag, startPoint x: 416, startPoint y: 168, endPoint x: 393, endPoint y: 152, distance: 27.7
click at [394, 219] on span "Grilled Chicken Kebab Platter" at bounding box center [441, 233] width 95 height 28
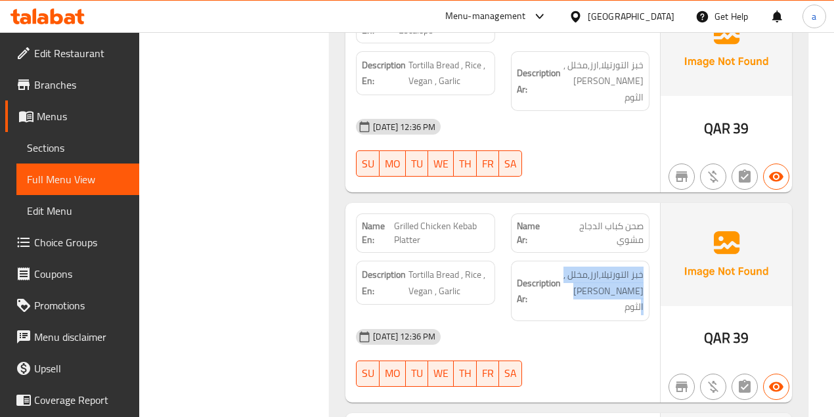
drag, startPoint x: 582, startPoint y: 214, endPoint x: 621, endPoint y: 193, distance: 44.7
click at [651, 253] on div "Description Ar: خبز التورتيلا,ارز,مخلل ,[PERSON_NAME] الثوم" at bounding box center [580, 291] width 154 height 76
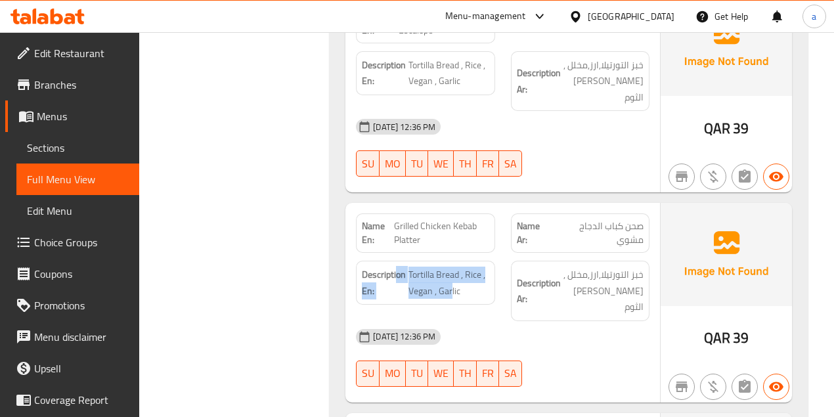
drag, startPoint x: 450, startPoint y: 217, endPoint x: 398, endPoint y: 196, distance: 56.6
click at [398, 267] on h6 "Description En: Tortilla Bread , Rice , Vegan , Garlic" at bounding box center [425, 283] width 127 height 32
click at [406, 267] on h6 "Description En: Tortilla Bread , Rice , Vegan , Garlic" at bounding box center [425, 283] width 127 height 32
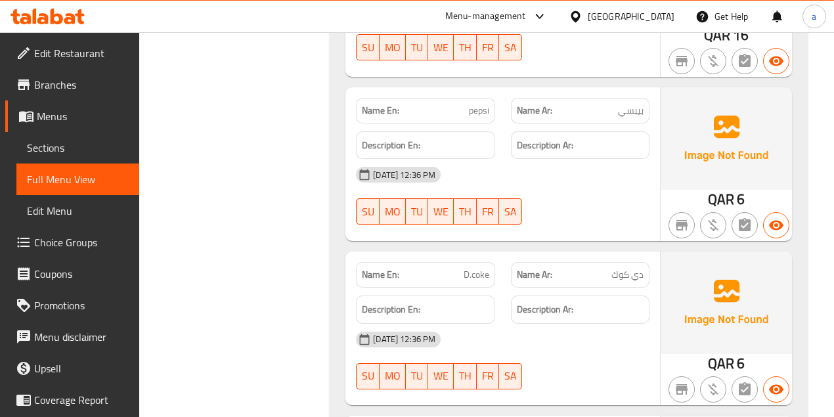
scroll to position [7844, 0]
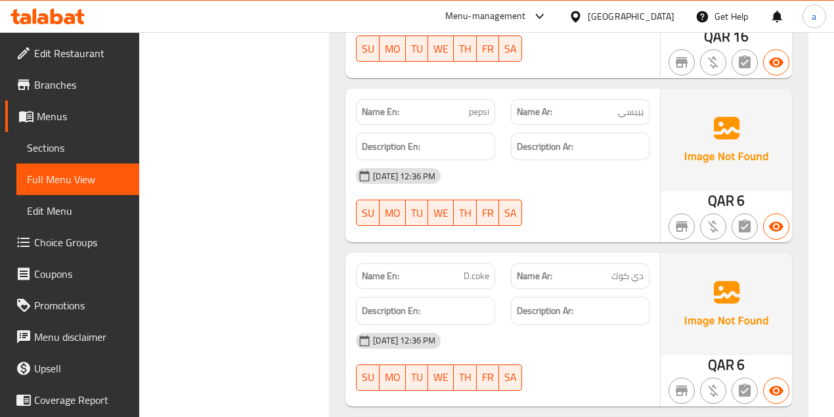
click at [624, 325] on div "[DATE] 12:36 PM" at bounding box center [502, 341] width 309 height 32
drag, startPoint x: 435, startPoint y: 144, endPoint x: 533, endPoint y: 154, distance: 98.3
click at [533, 255] on div "Name En: D.coke Name Ar: [PERSON_NAME]" at bounding box center [502, 275] width 309 height 41
click at [449, 263] on div "Name En: D.coke" at bounding box center [425, 276] width 139 height 26
click at [475, 269] on span "D.coke" at bounding box center [477, 276] width 26 height 14
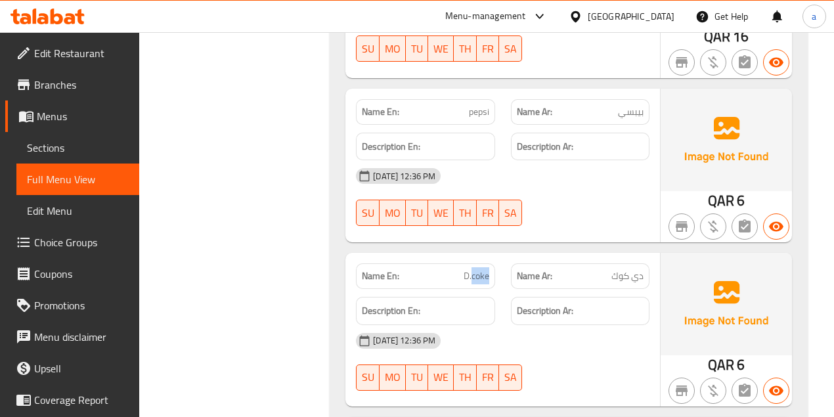
click at [475, 269] on span "D.coke" at bounding box center [477, 276] width 26 height 14
click at [54, 142] on span "Sections" at bounding box center [78, 148] width 102 height 16
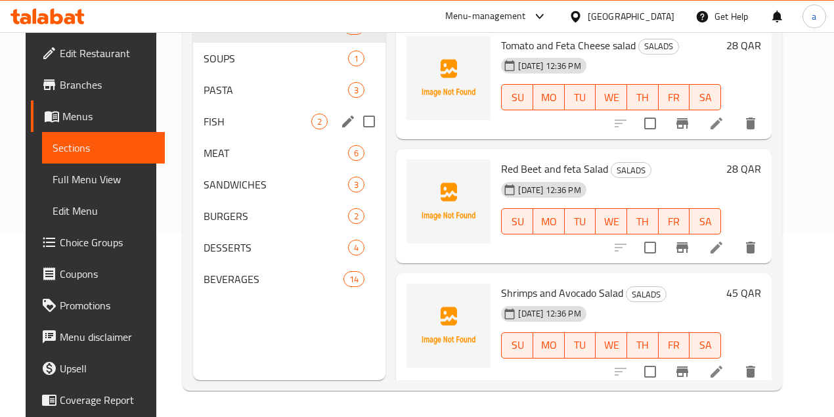
scroll to position [184, 0]
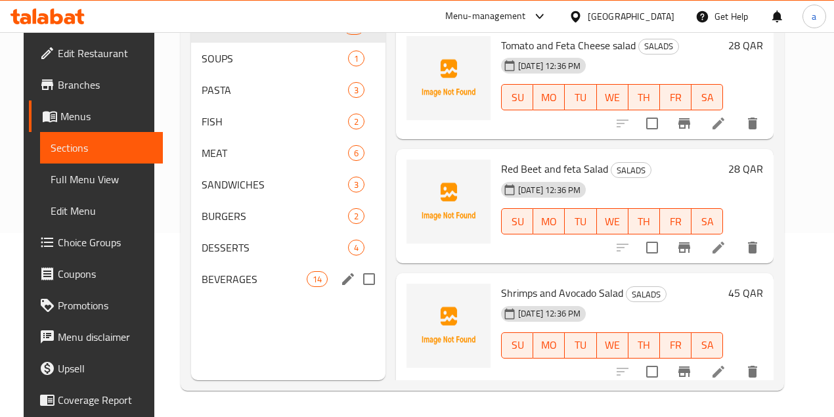
click at [234, 287] on span "BEVERAGES" at bounding box center [254, 279] width 104 height 16
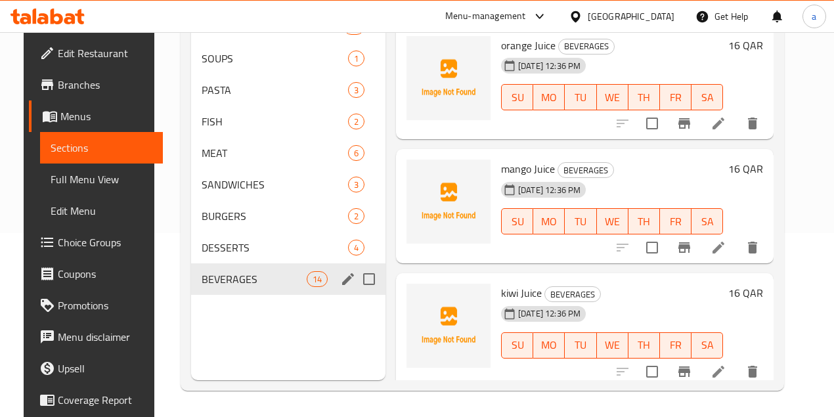
scroll to position [988, 0]
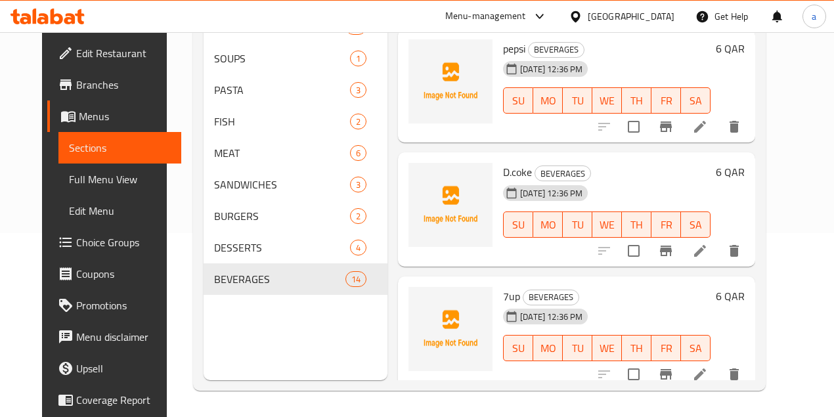
click at [742, 255] on icon "delete" at bounding box center [734, 251] width 16 height 16
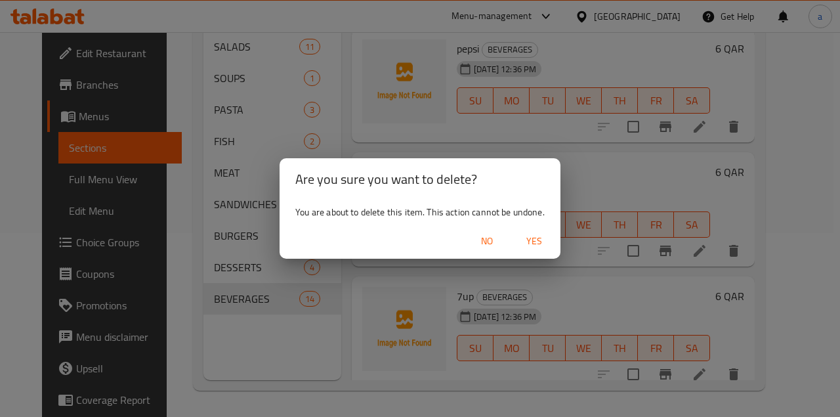
click at [533, 236] on span "Yes" at bounding box center [535, 241] width 32 height 16
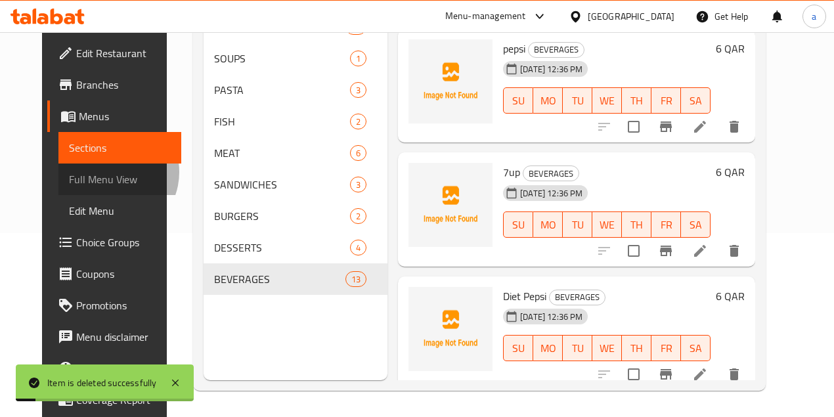
click at [69, 172] on span "Full Menu View" at bounding box center [120, 179] width 102 height 16
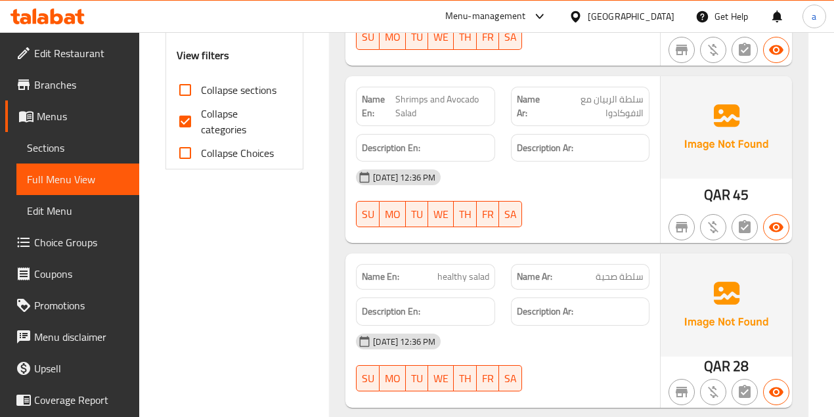
scroll to position [501, 0]
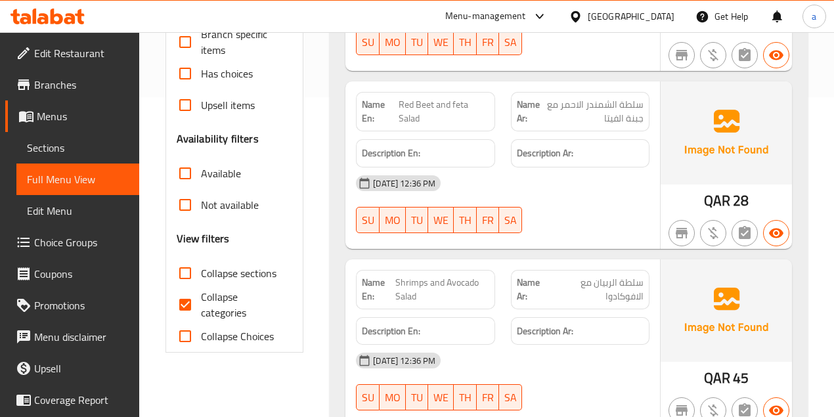
drag, startPoint x: 671, startPoint y: 183, endPoint x: 642, endPoint y: 161, distance: 36.1
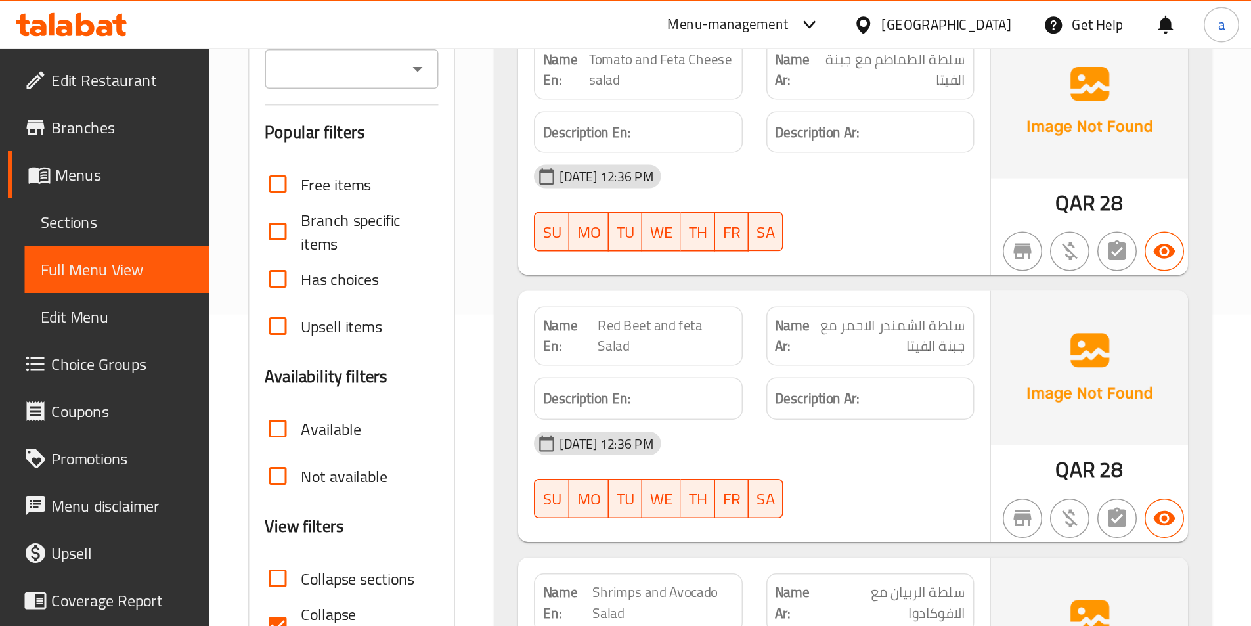
scroll to position [121, 0]
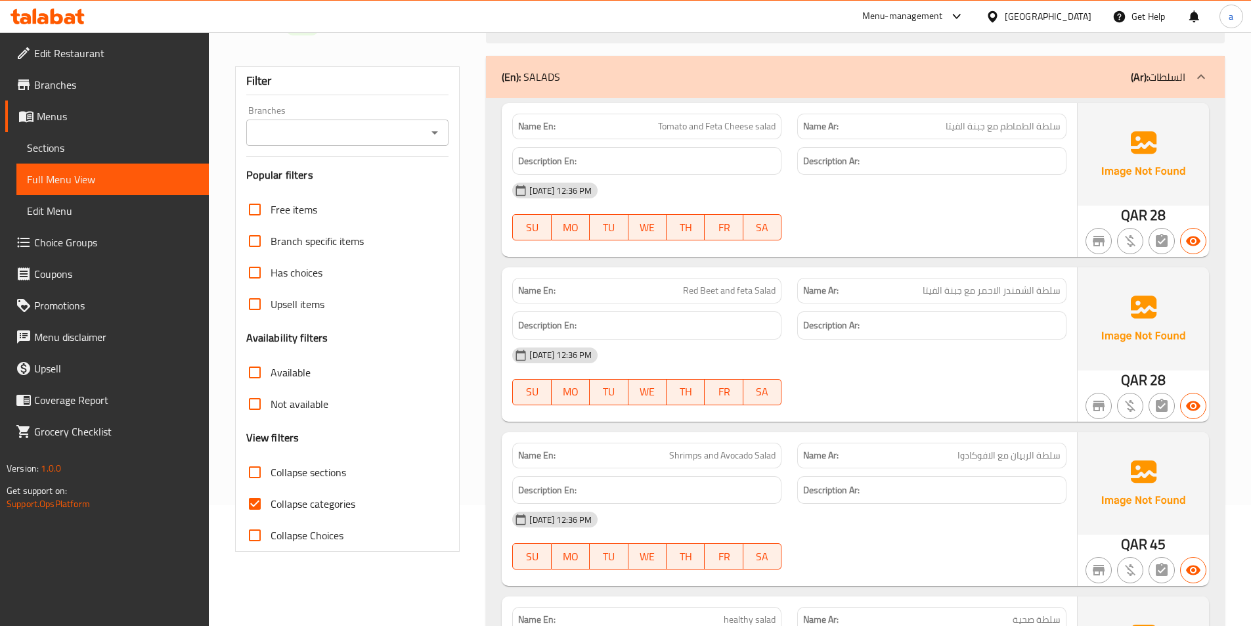
drag, startPoint x: 303, startPoint y: 498, endPoint x: 491, endPoint y: 485, distance: 187.6
click at [303, 497] on span "Collapse categories" at bounding box center [313, 504] width 85 height 16
click at [271, 497] on input "Collapse categories" at bounding box center [255, 504] width 32 height 32
checkbox input "false"
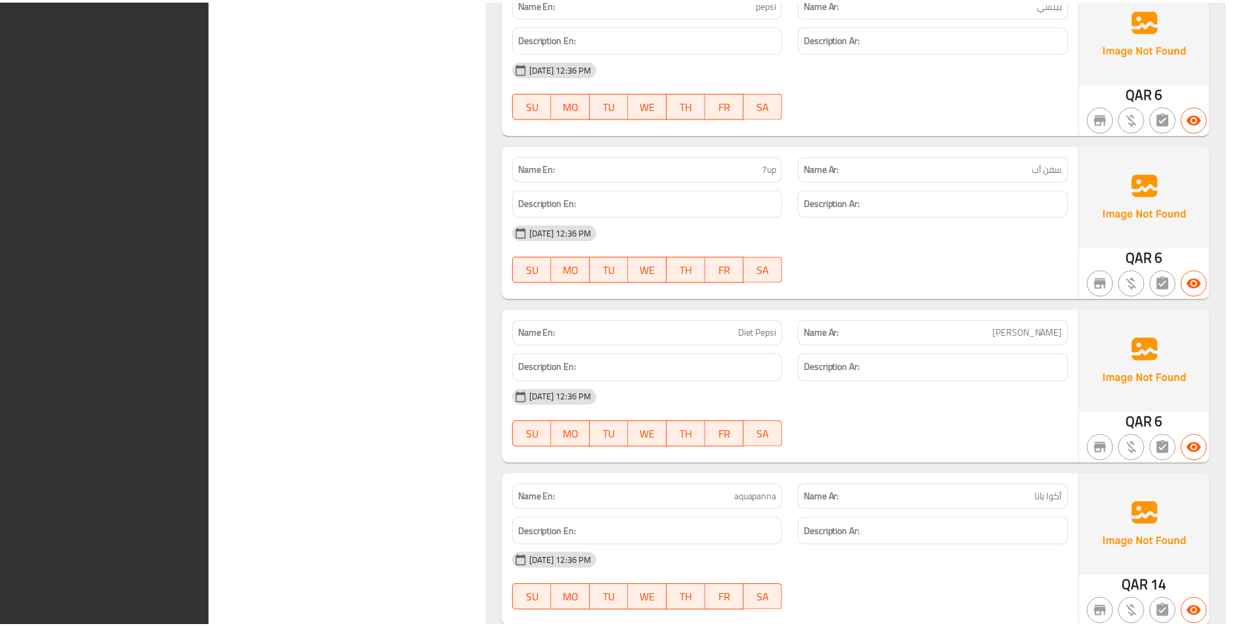
scroll to position [7625, 0]
